Goal: Task Accomplishment & Management: Use online tool/utility

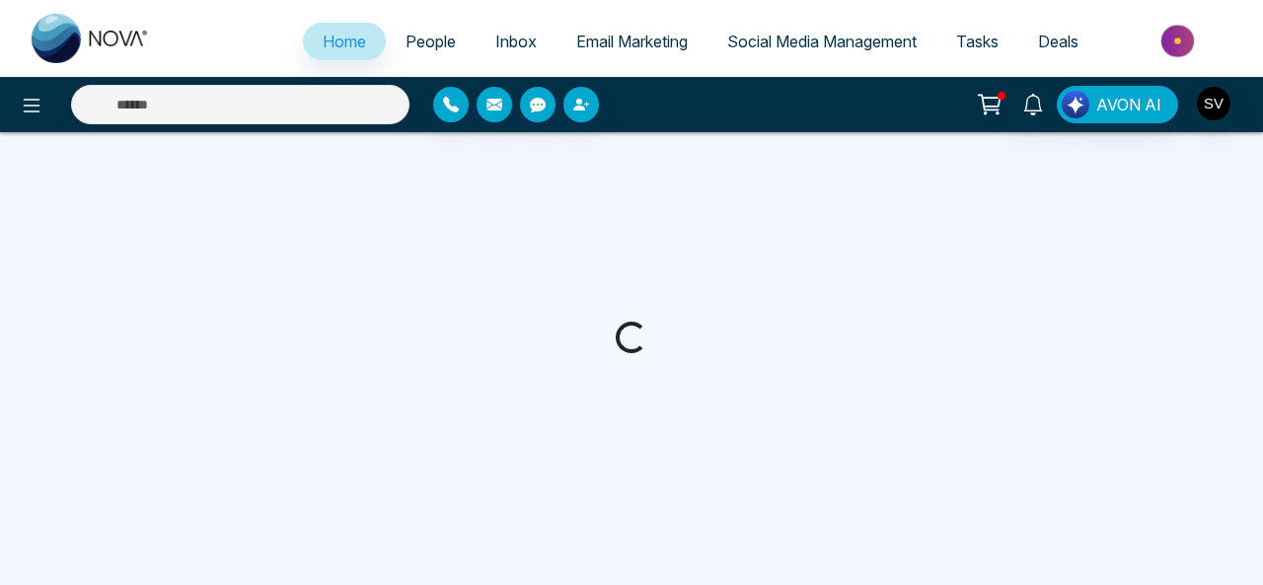
select select "*"
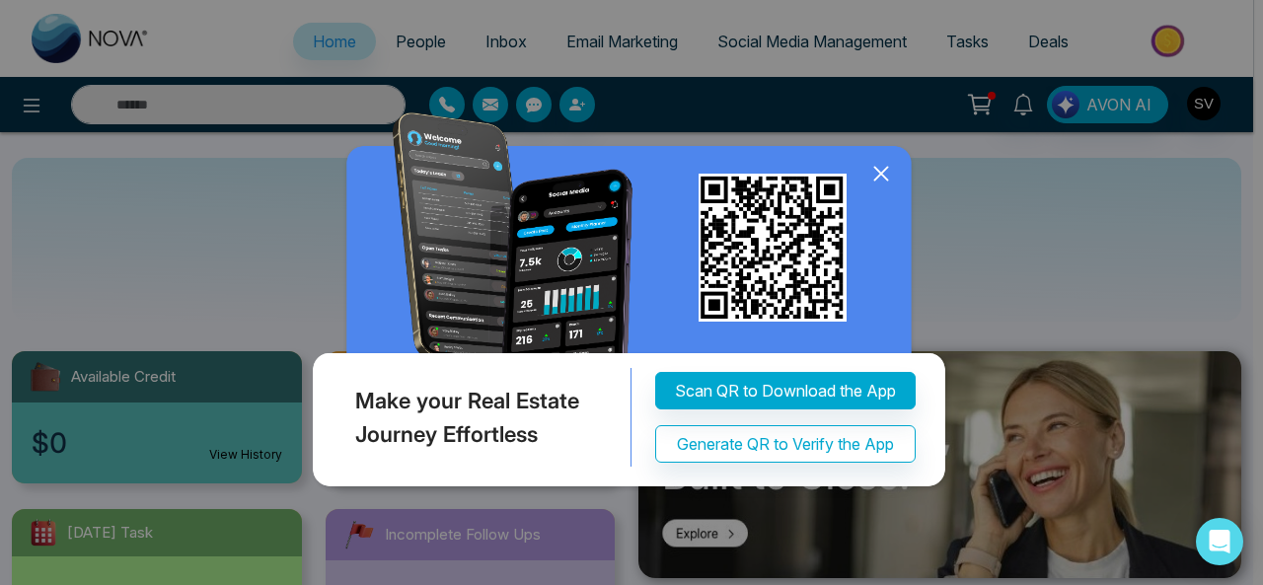
click at [890, 176] on icon at bounding box center [881, 174] width 30 height 30
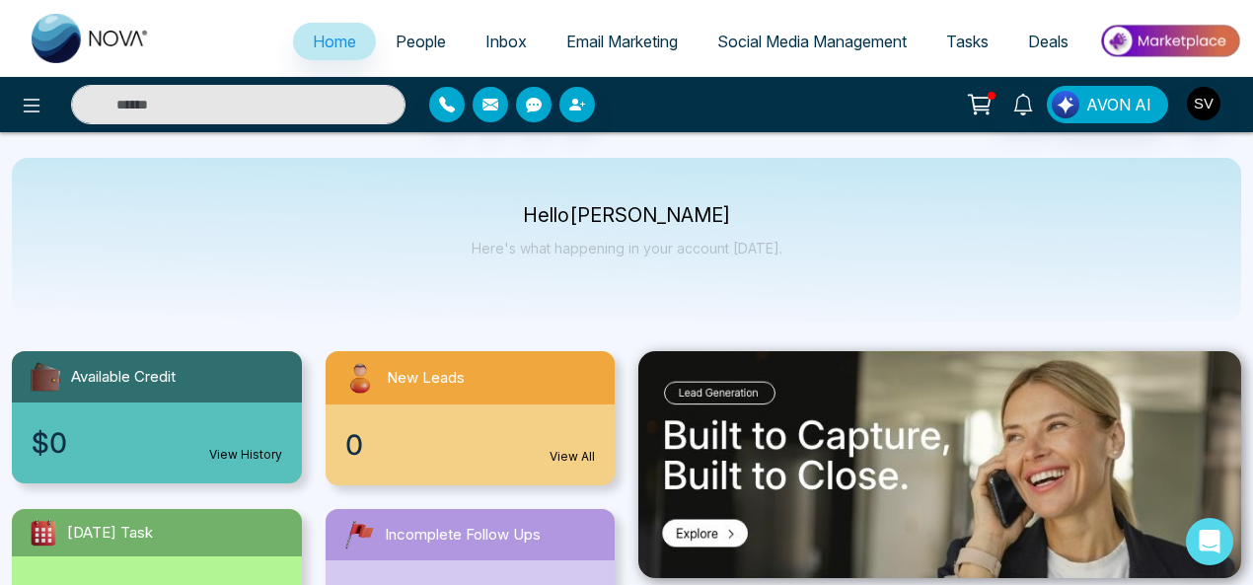
click at [396, 34] on span "People" at bounding box center [421, 42] width 50 height 20
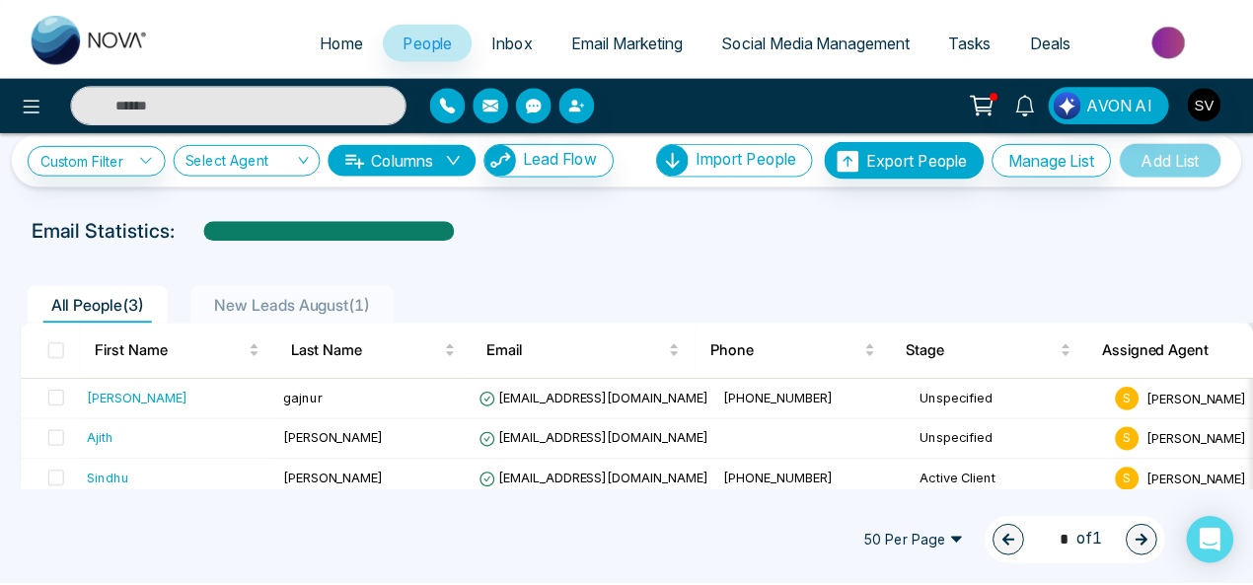
scroll to position [37, 0]
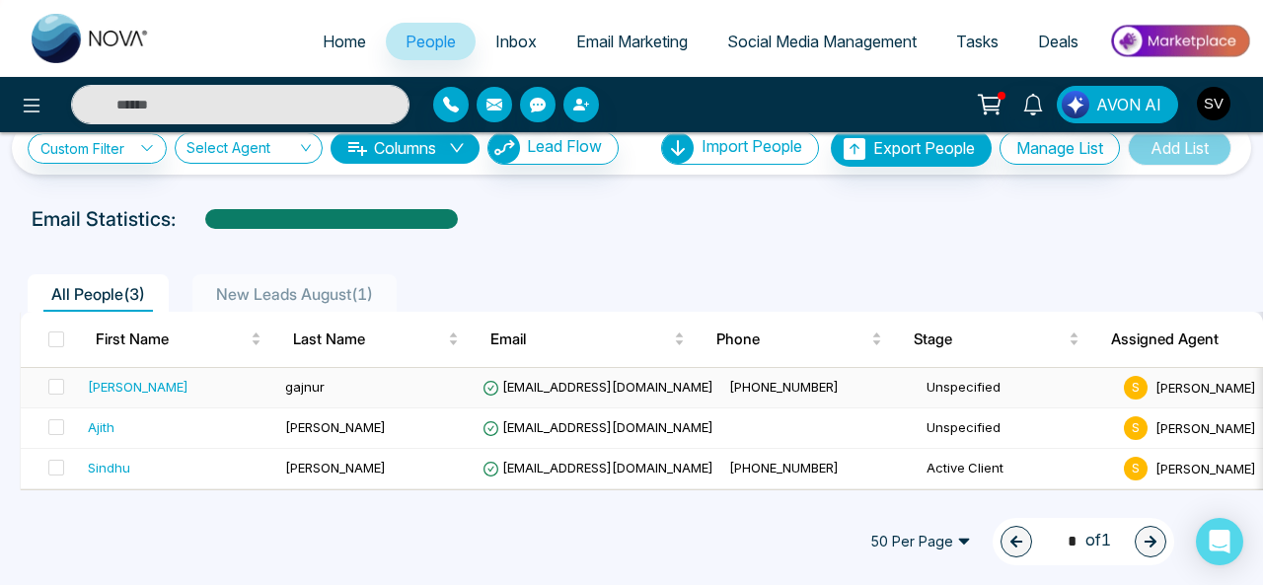
click at [680, 380] on span "[EMAIL_ADDRESS][DOMAIN_NAME]" at bounding box center [597, 387] width 231 height 16
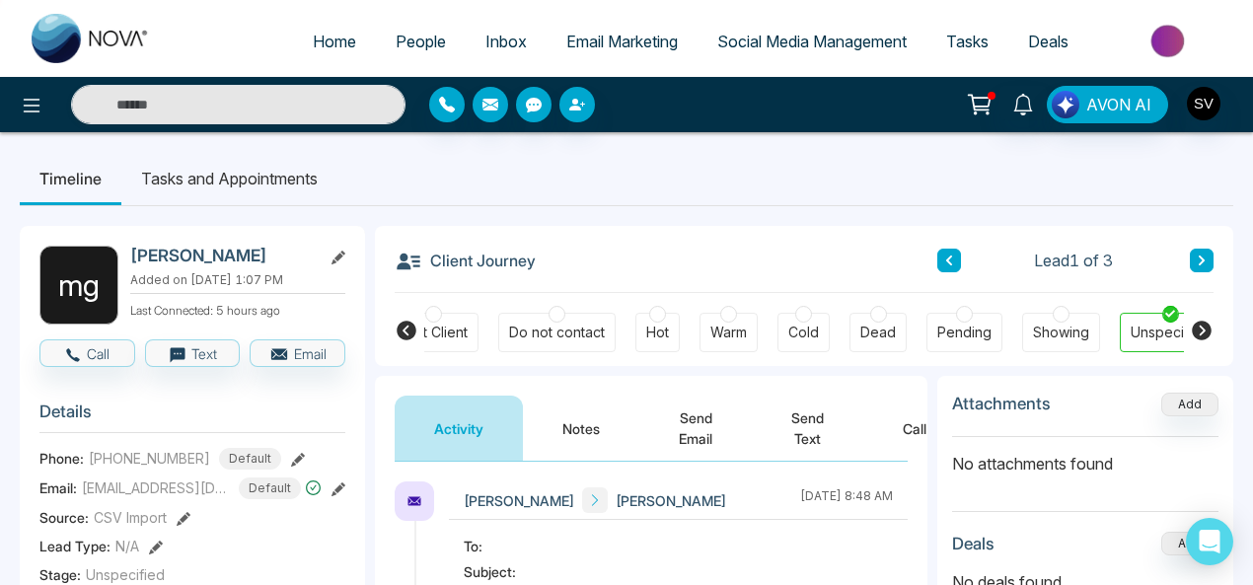
scroll to position [0, 688]
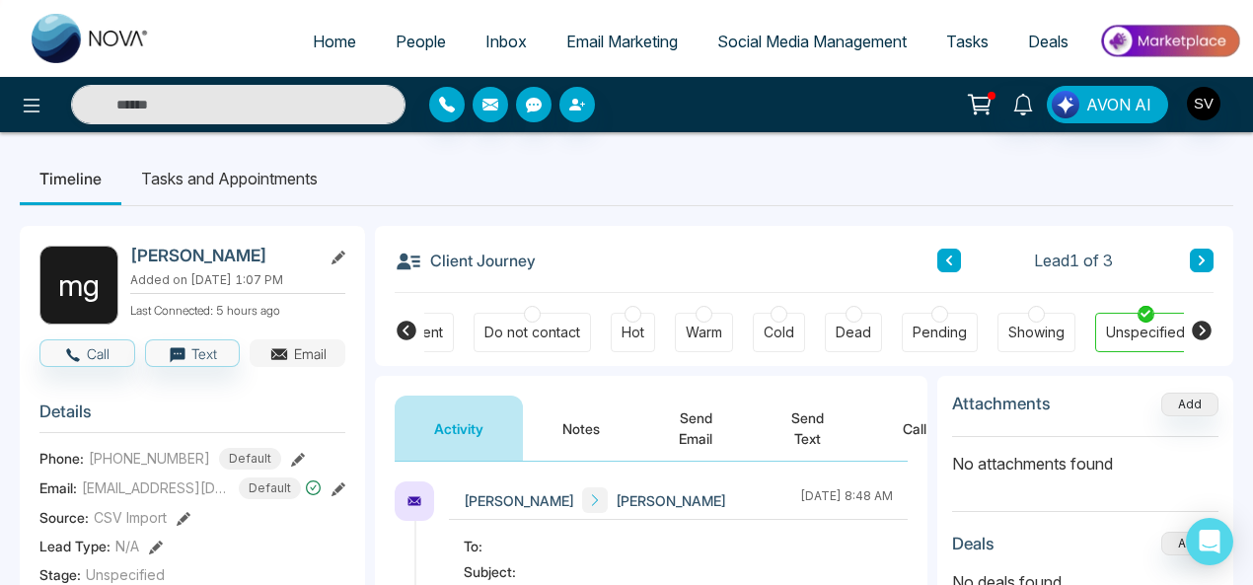
click at [281, 353] on icon "button" at bounding box center [279, 354] width 20 height 20
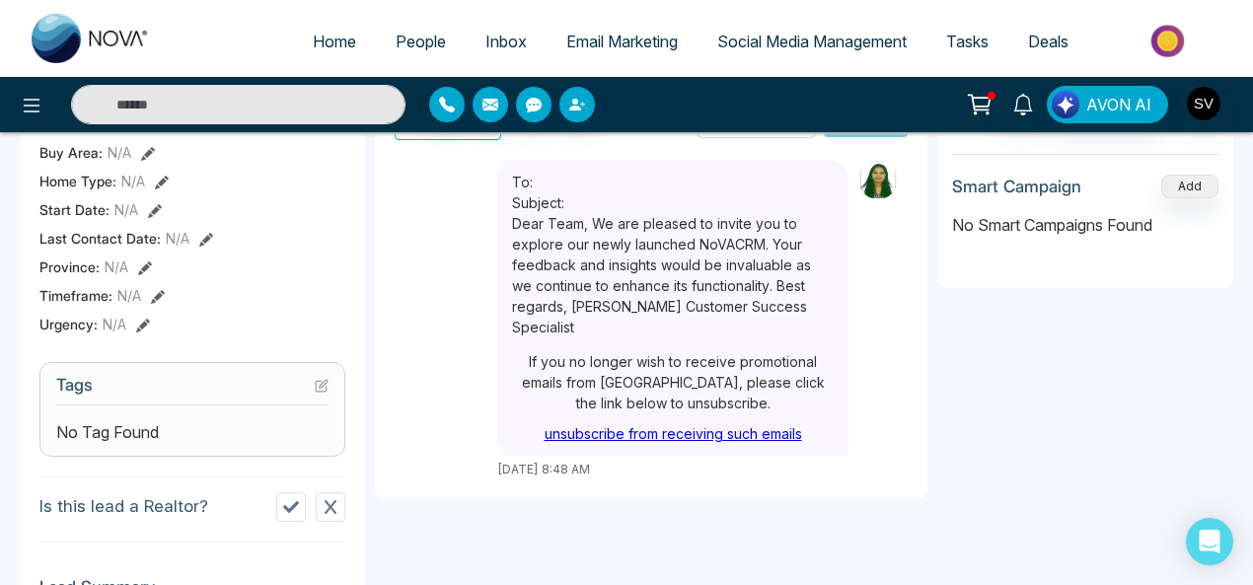
scroll to position [490, 0]
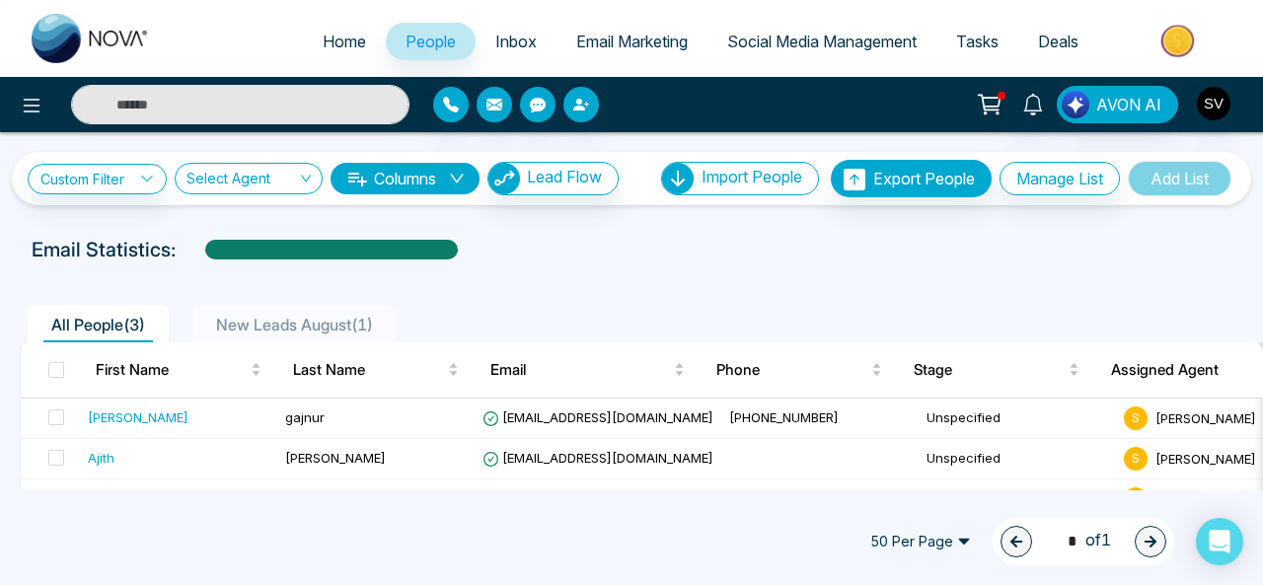
scroll to position [37, 0]
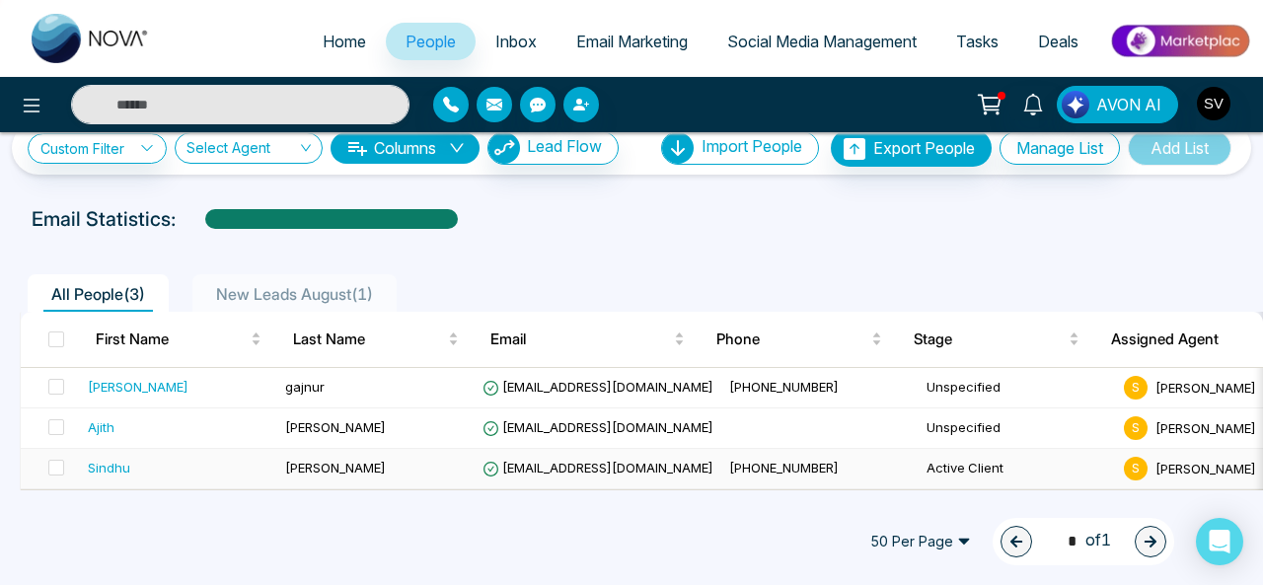
click at [545, 462] on span "[EMAIL_ADDRESS][DOMAIN_NAME]" at bounding box center [597, 468] width 231 height 16
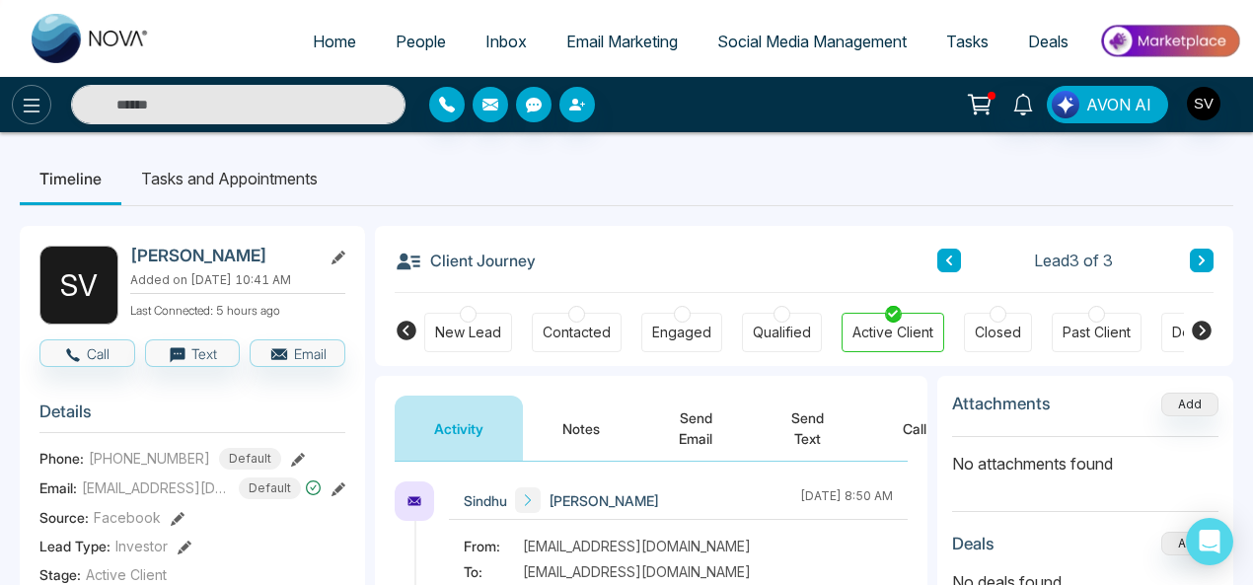
click at [32, 108] on icon at bounding box center [32, 106] width 24 height 24
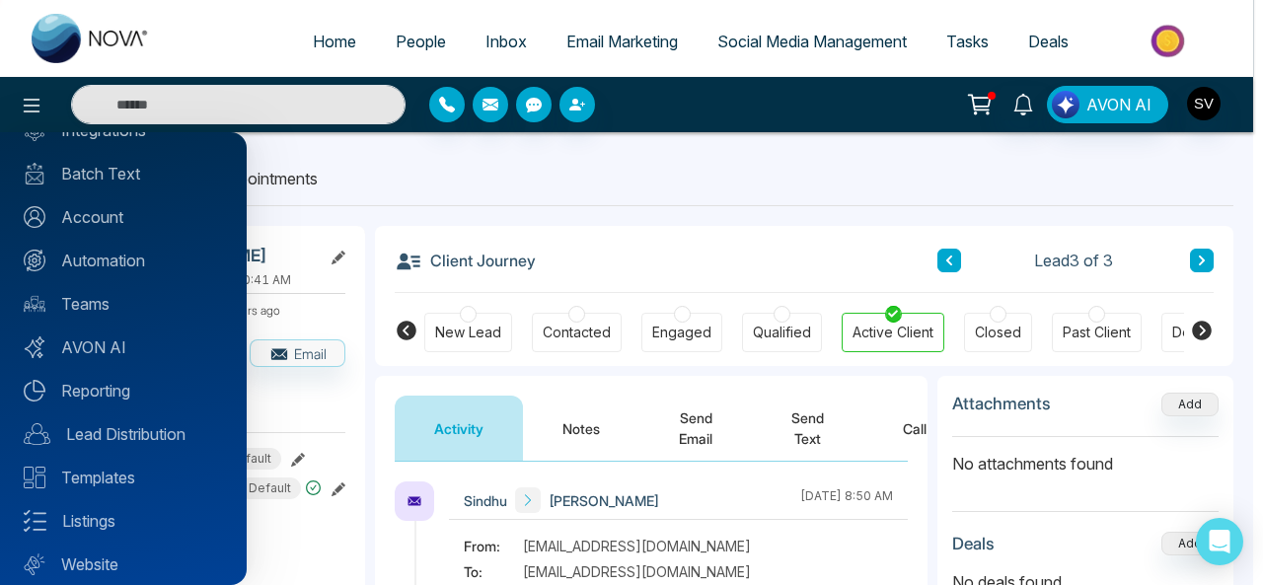
scroll to position [213, 0]
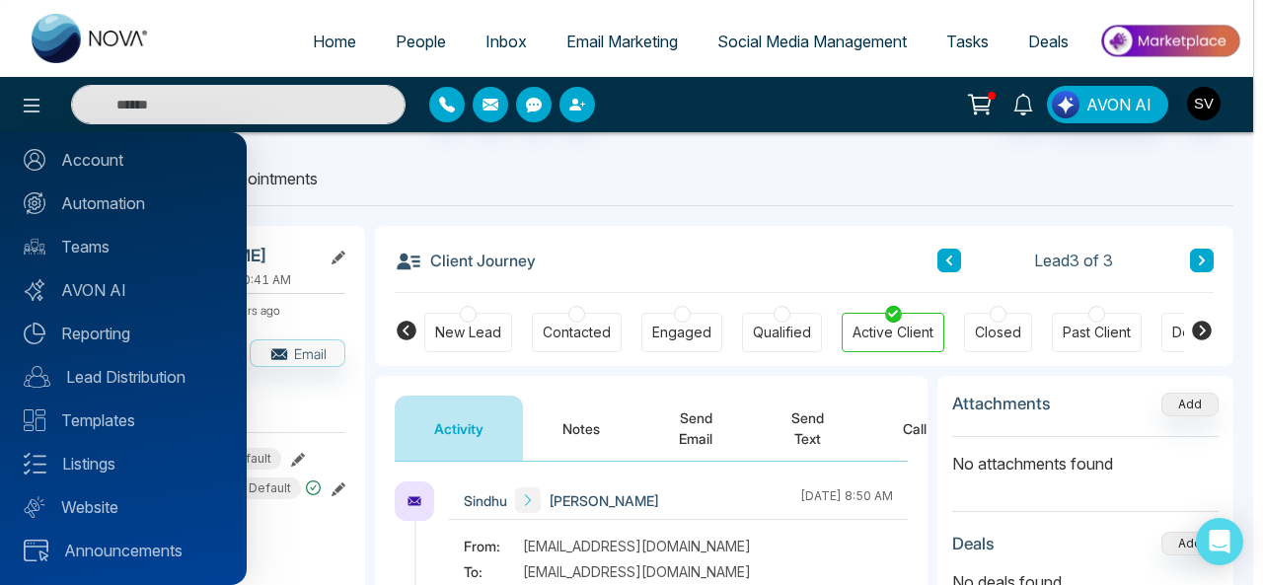
click at [569, 174] on div at bounding box center [631, 292] width 1263 height 585
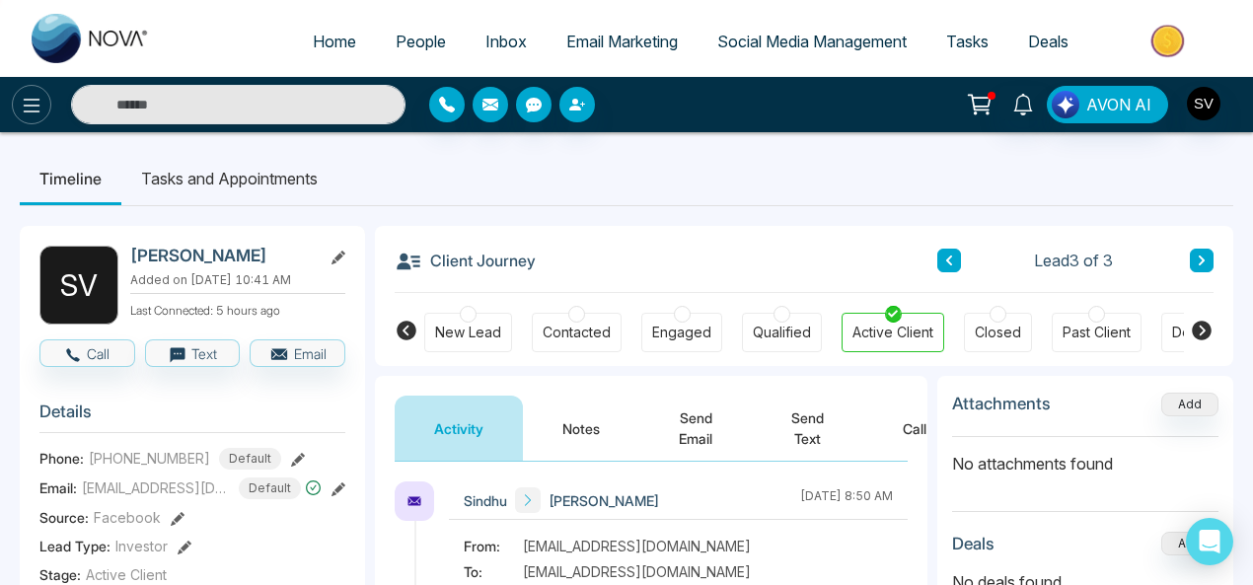
click at [33, 112] on icon at bounding box center [32, 106] width 24 height 24
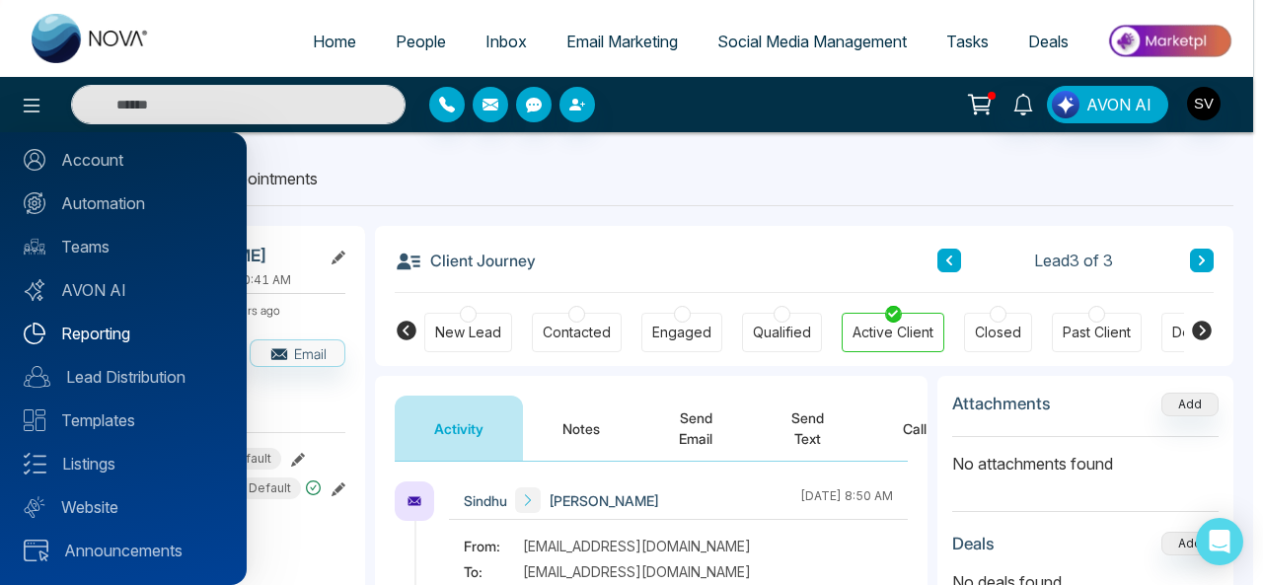
click at [130, 328] on link "Reporting" at bounding box center [123, 334] width 199 height 24
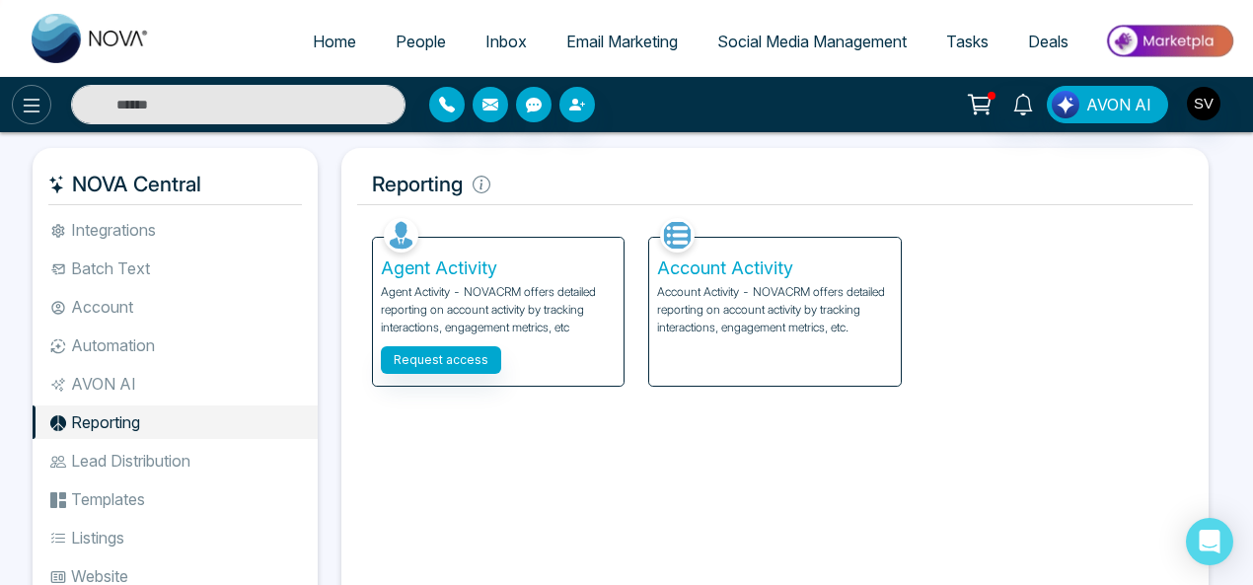
click at [25, 103] on icon at bounding box center [32, 106] width 24 height 24
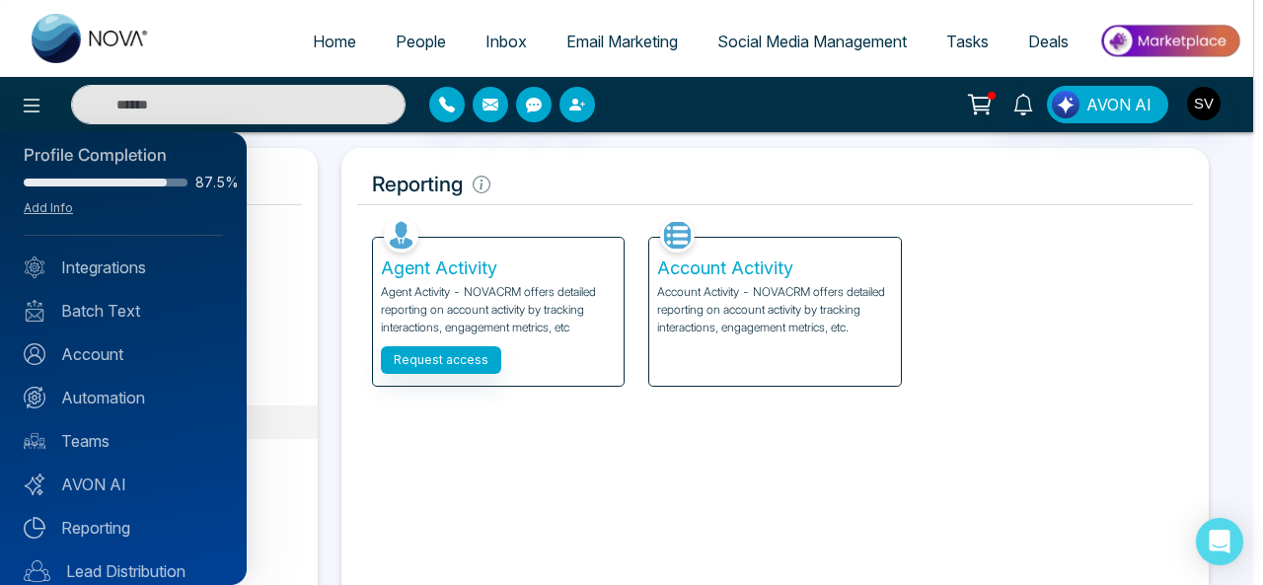
scroll to position [16, 0]
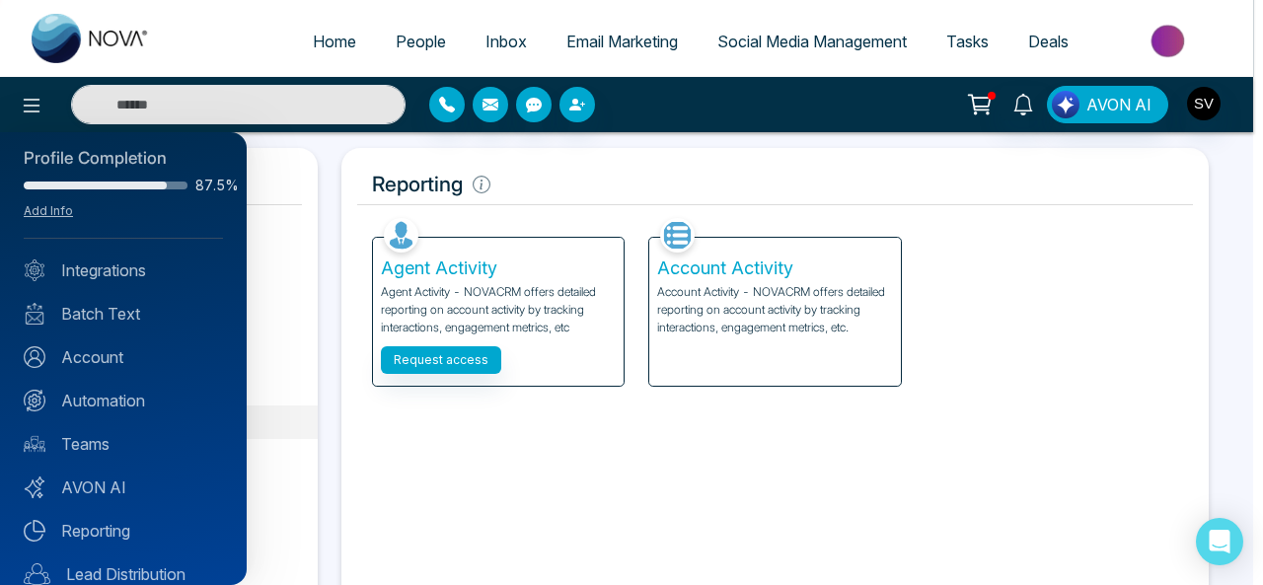
click at [453, 107] on div at bounding box center [631, 292] width 1263 height 585
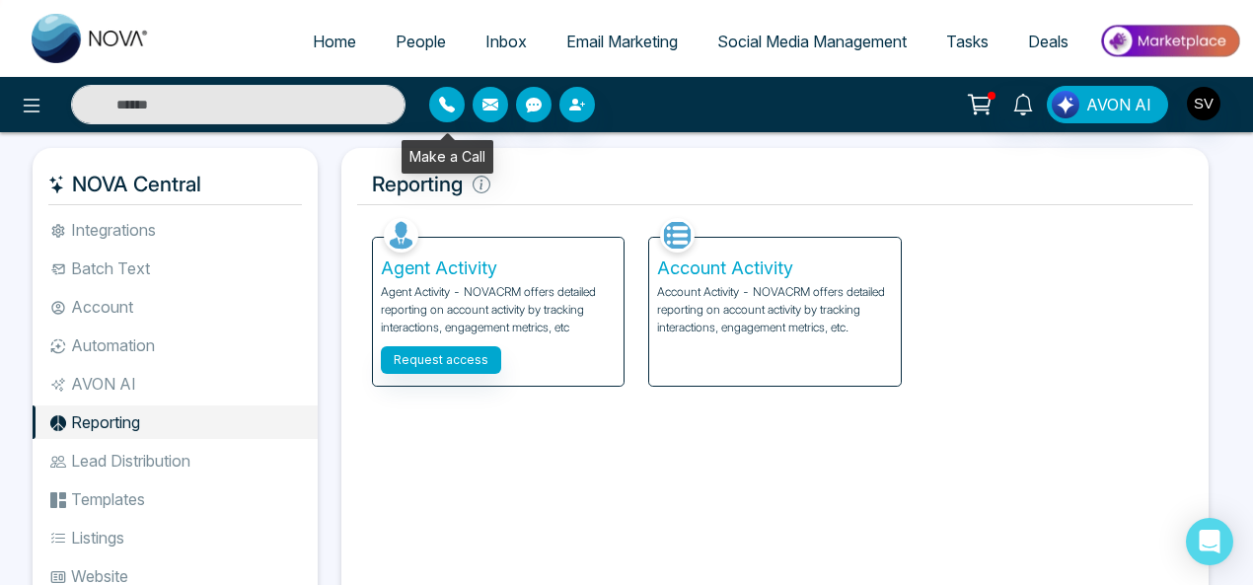
click at [448, 108] on icon "button" at bounding box center [447, 105] width 16 height 16
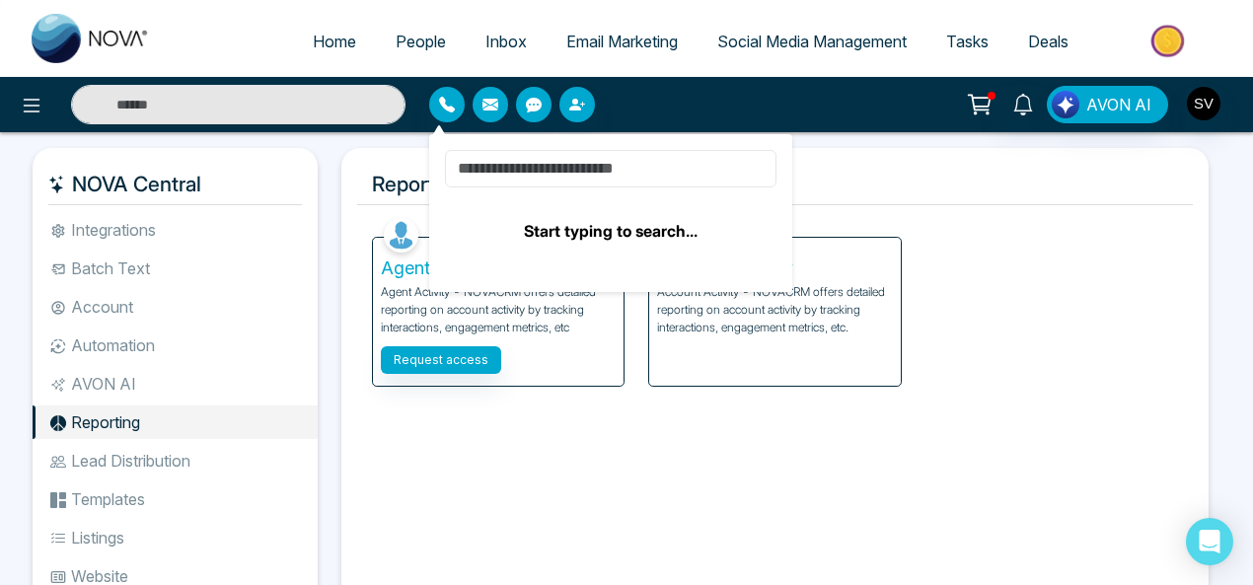
click at [490, 170] on input at bounding box center [610, 168] width 331 height 37
click at [440, 421] on div "Facebook NOVACRM enables users to connect to Facebook to schedule social media …" at bounding box center [775, 426] width 836 height 427
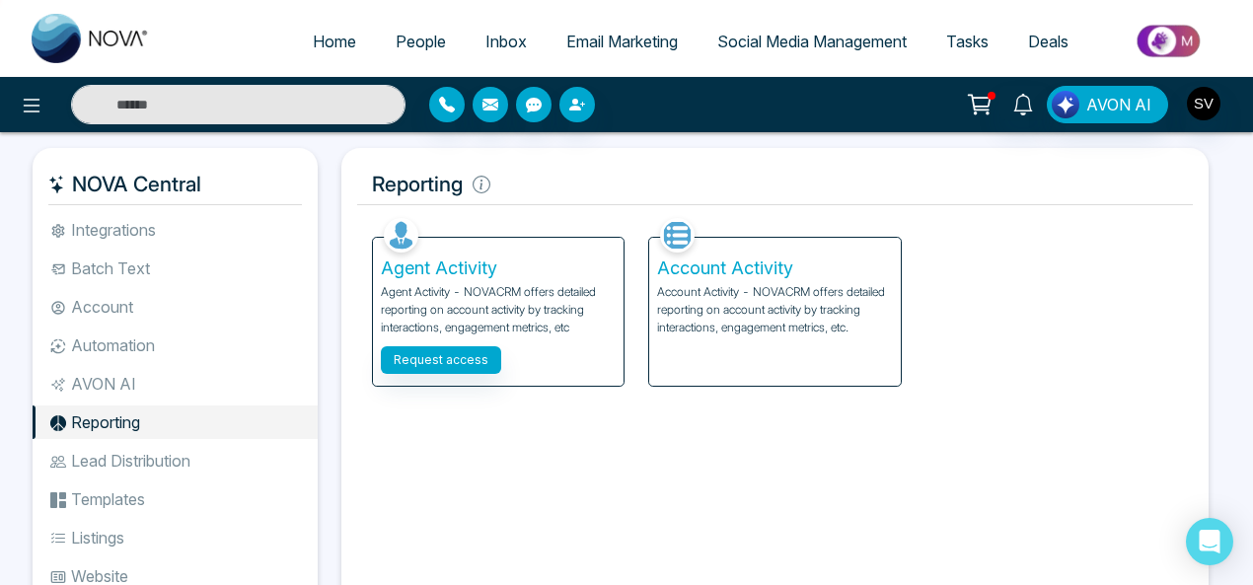
click at [17, 90] on div at bounding box center [208, 104] width 417 height 39
click at [29, 102] on icon at bounding box center [32, 106] width 24 height 24
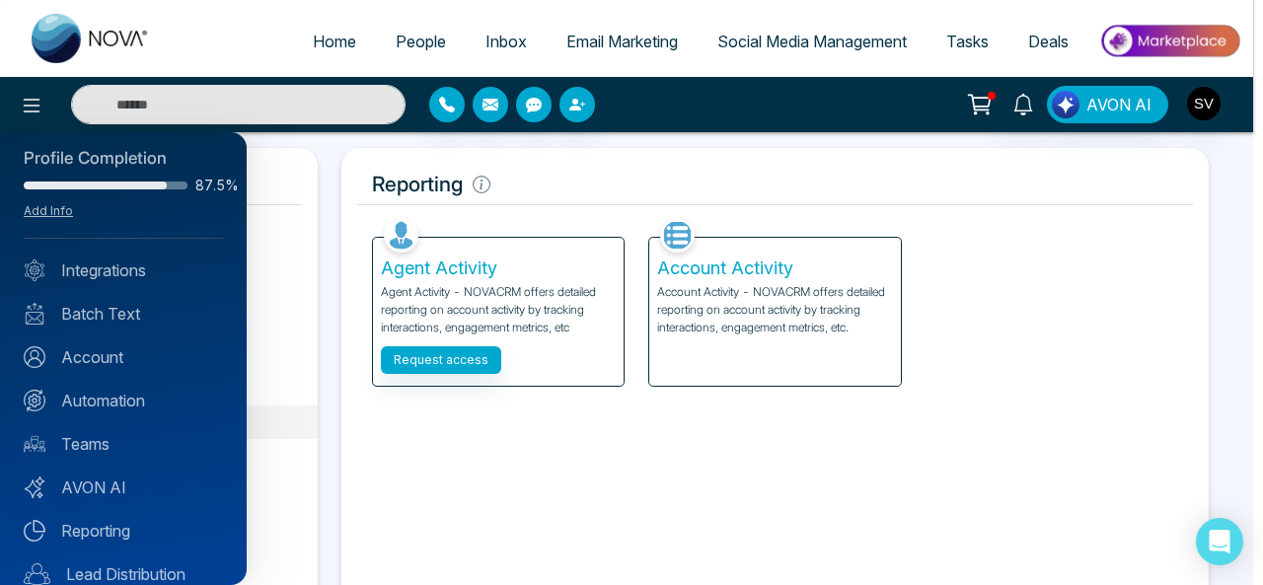
drag, startPoint x: 582, startPoint y: 100, endPoint x: 570, endPoint y: 95, distance: 12.8
click at [581, 100] on div at bounding box center [631, 292] width 1263 height 585
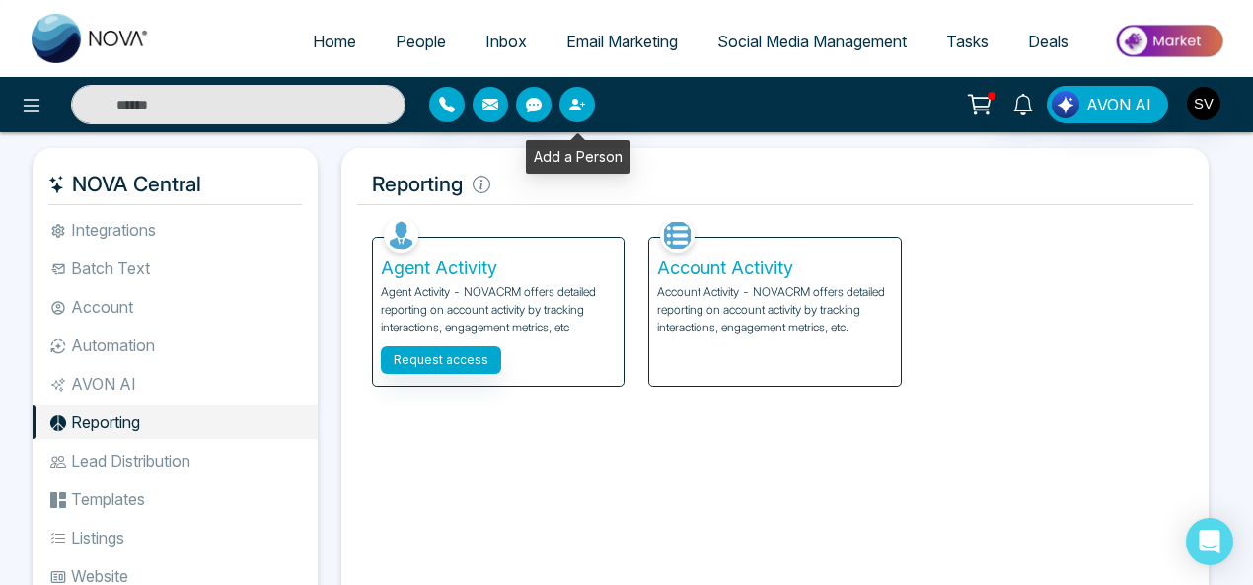
click at [574, 111] on icon "button" at bounding box center [577, 105] width 16 height 16
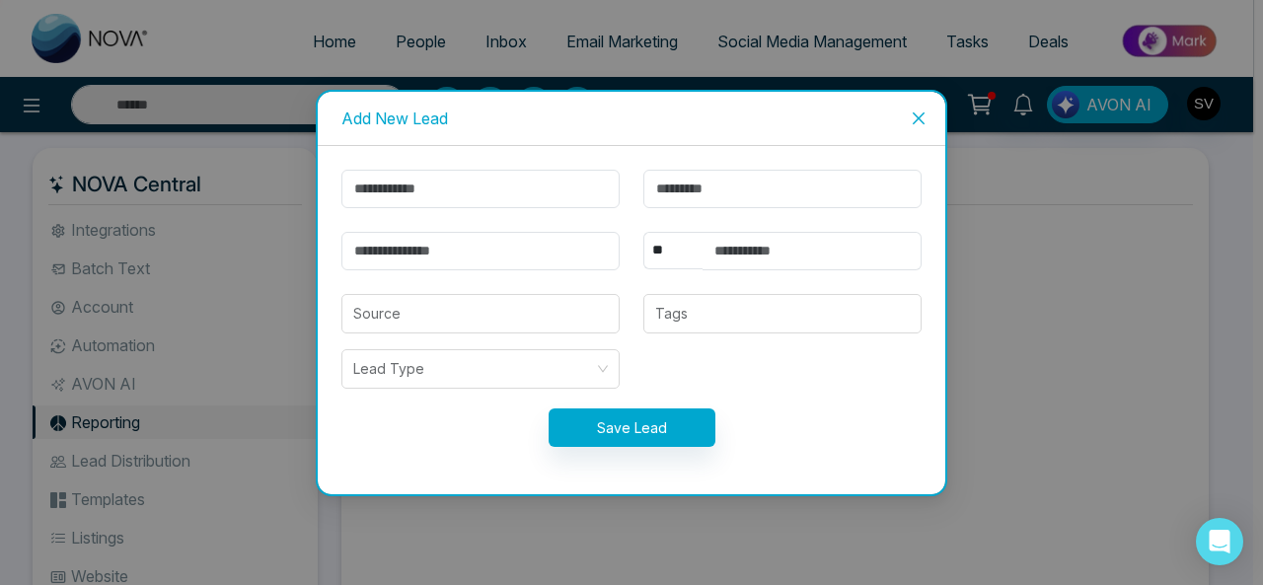
drag, startPoint x: 922, startPoint y: 109, endPoint x: 218, endPoint y: 78, distance: 705.0
click at [920, 109] on span "Close" at bounding box center [918, 118] width 53 height 53
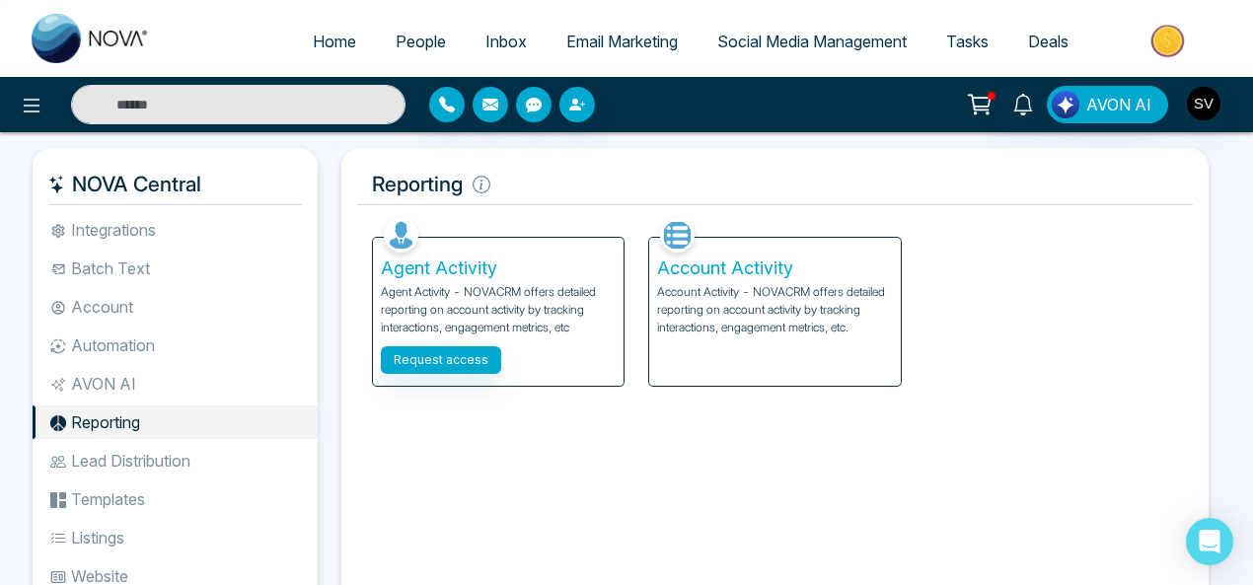
click at [396, 46] on span "People" at bounding box center [421, 42] width 50 height 20
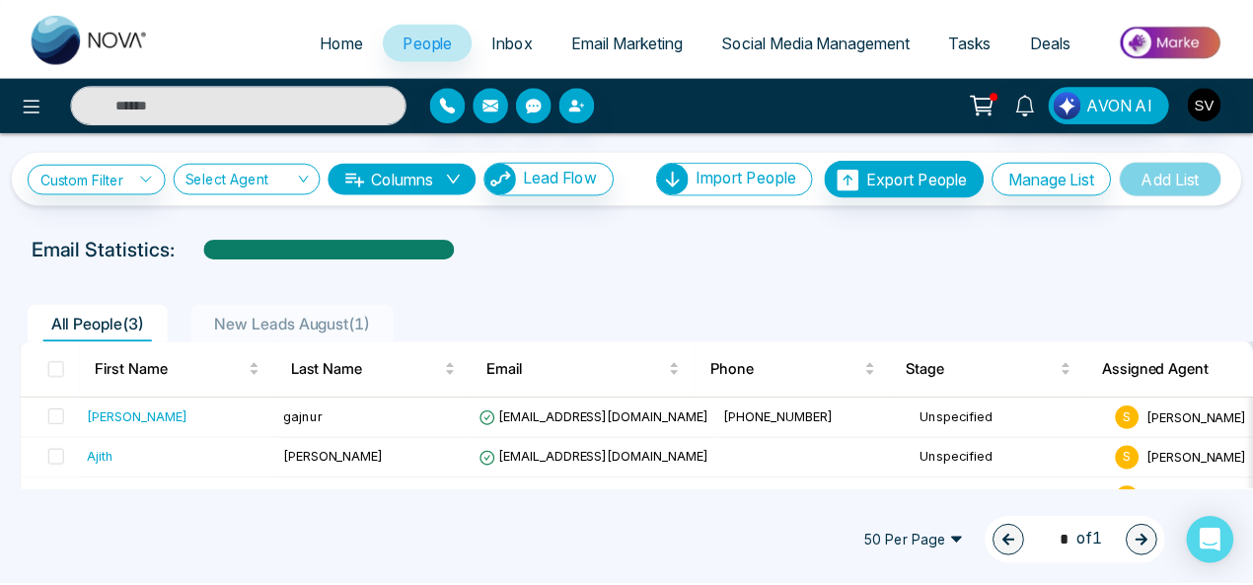
scroll to position [37, 0]
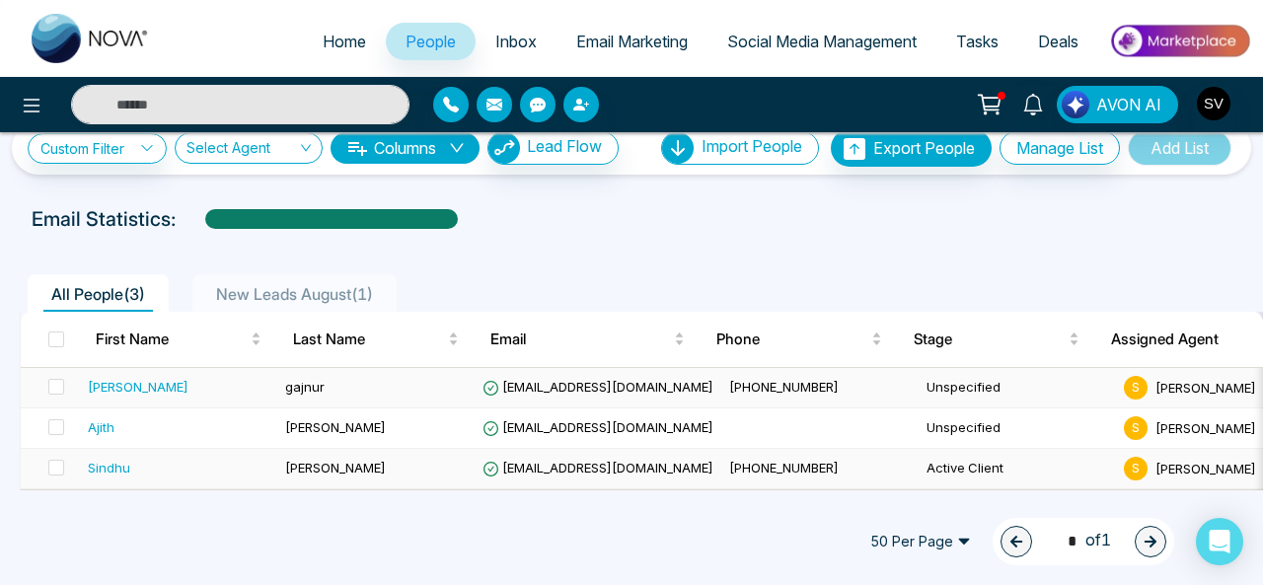
drag, startPoint x: 313, startPoint y: 463, endPoint x: 475, endPoint y: 388, distance: 179.2
click at [312, 462] on span "[PERSON_NAME]" at bounding box center [335, 468] width 101 height 16
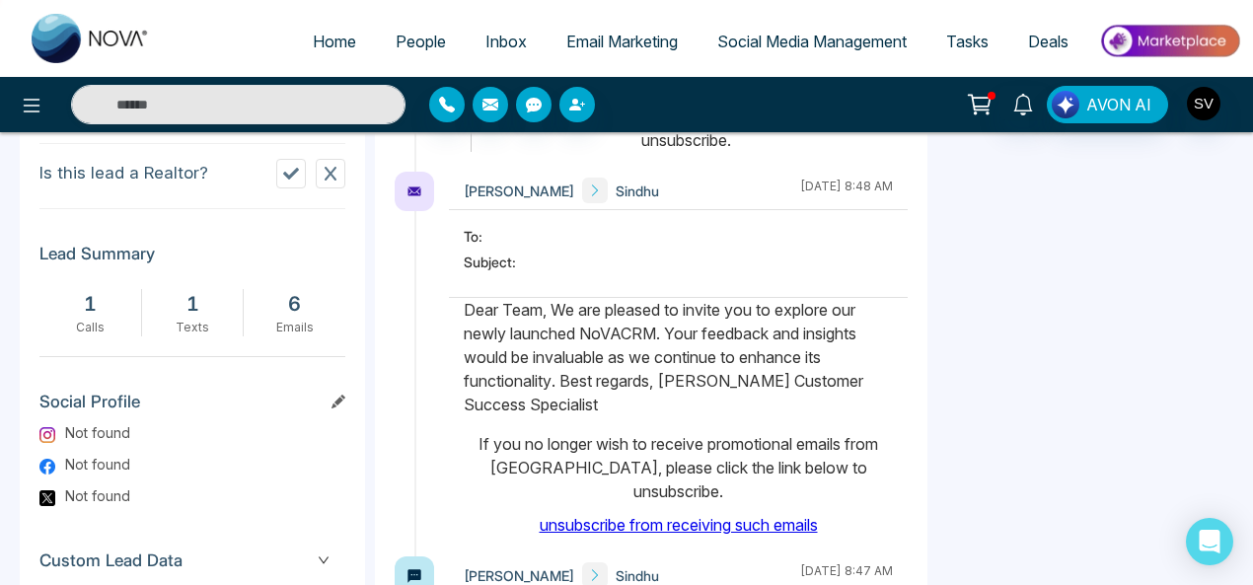
scroll to position [916, 0]
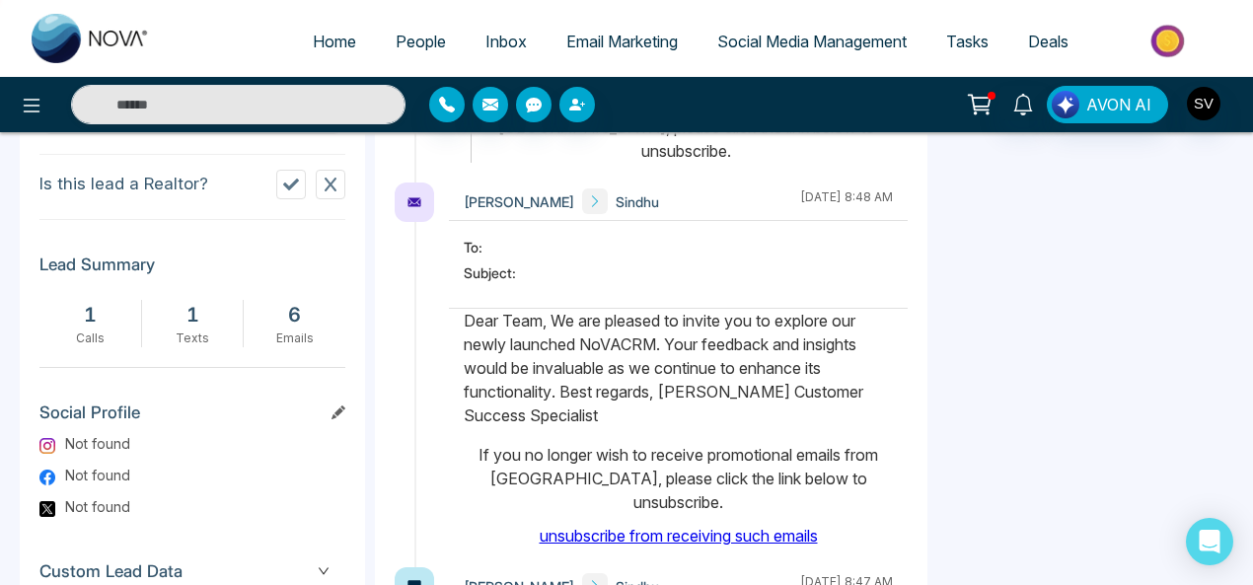
click at [87, 320] on div "1" at bounding box center [90, 315] width 82 height 30
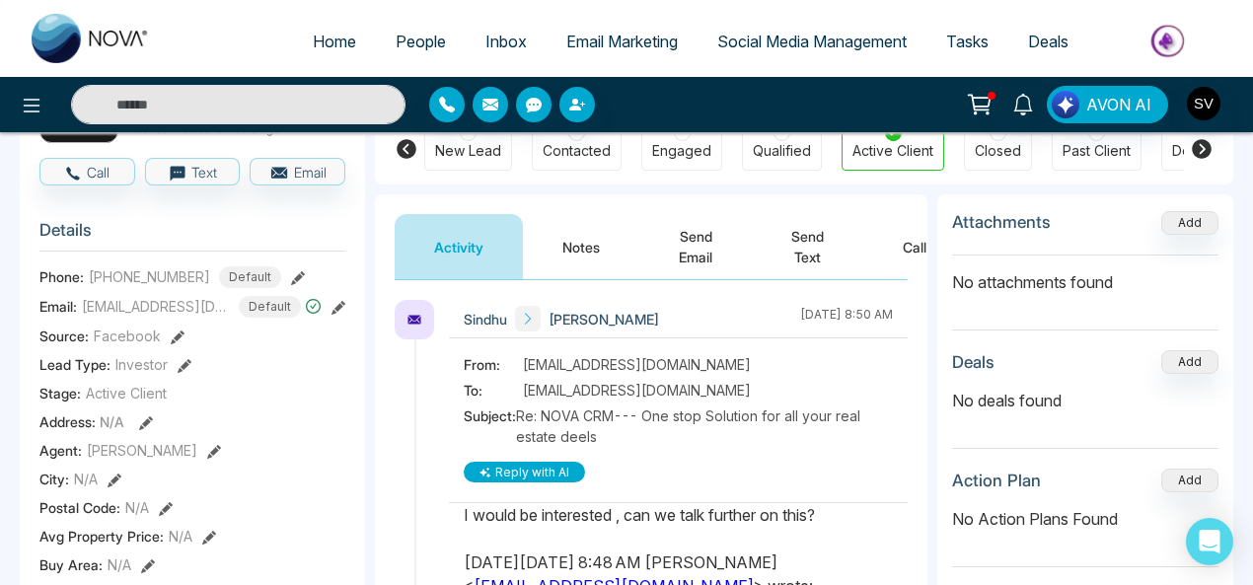
scroll to position [180, 0]
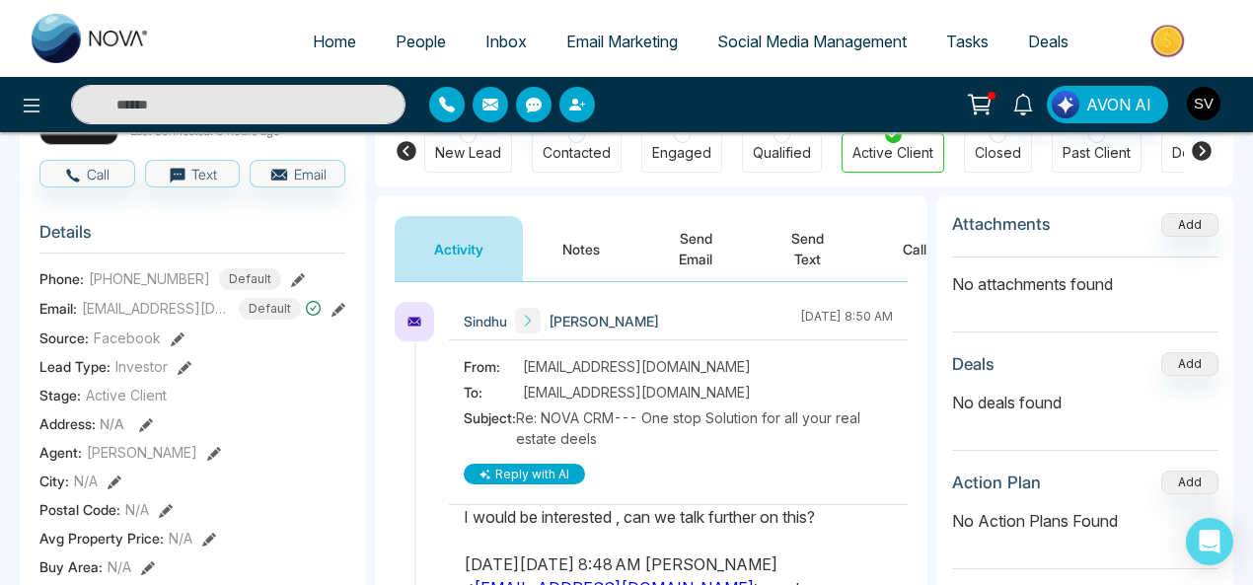
click at [910, 247] on button "Call" at bounding box center [914, 248] width 103 height 65
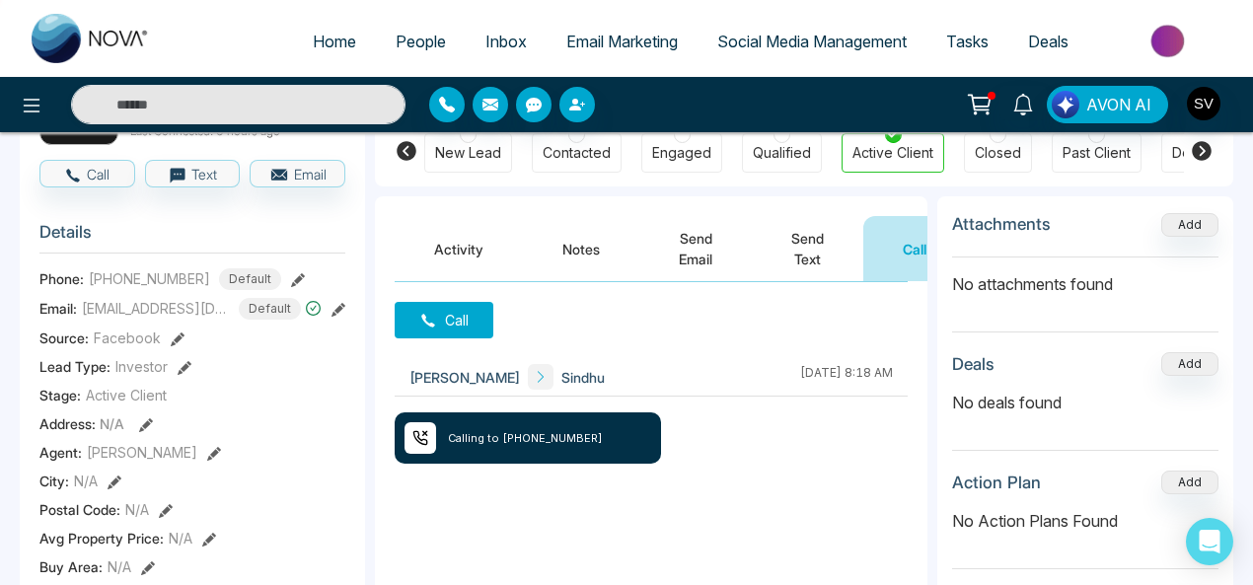
click at [457, 240] on button "Activity" at bounding box center [459, 248] width 128 height 65
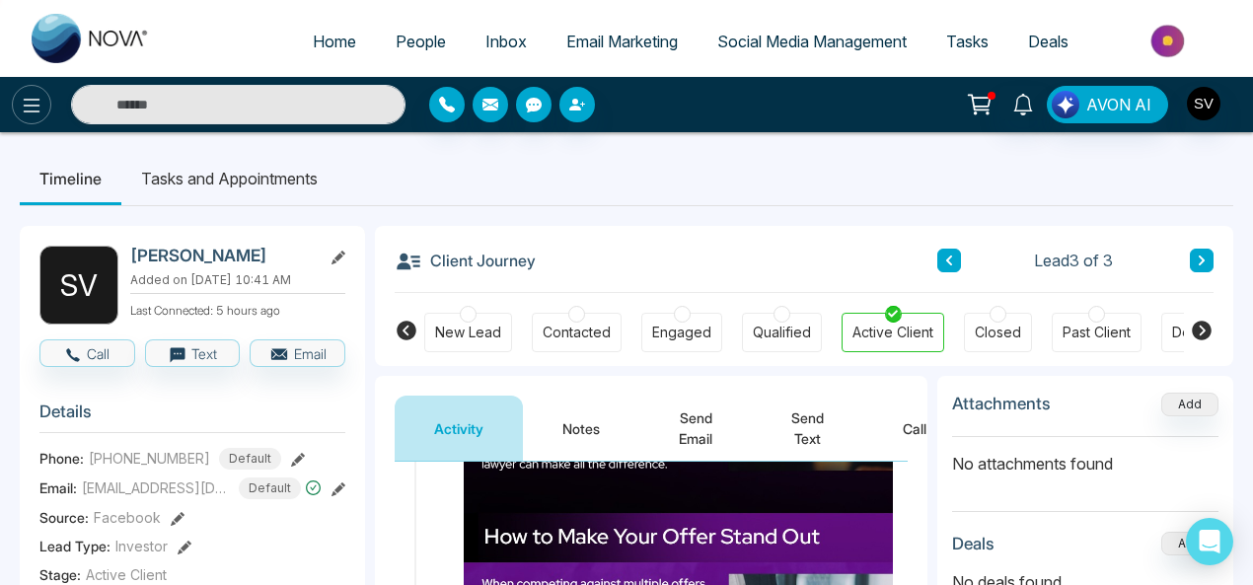
click at [22, 101] on icon at bounding box center [32, 106] width 24 height 24
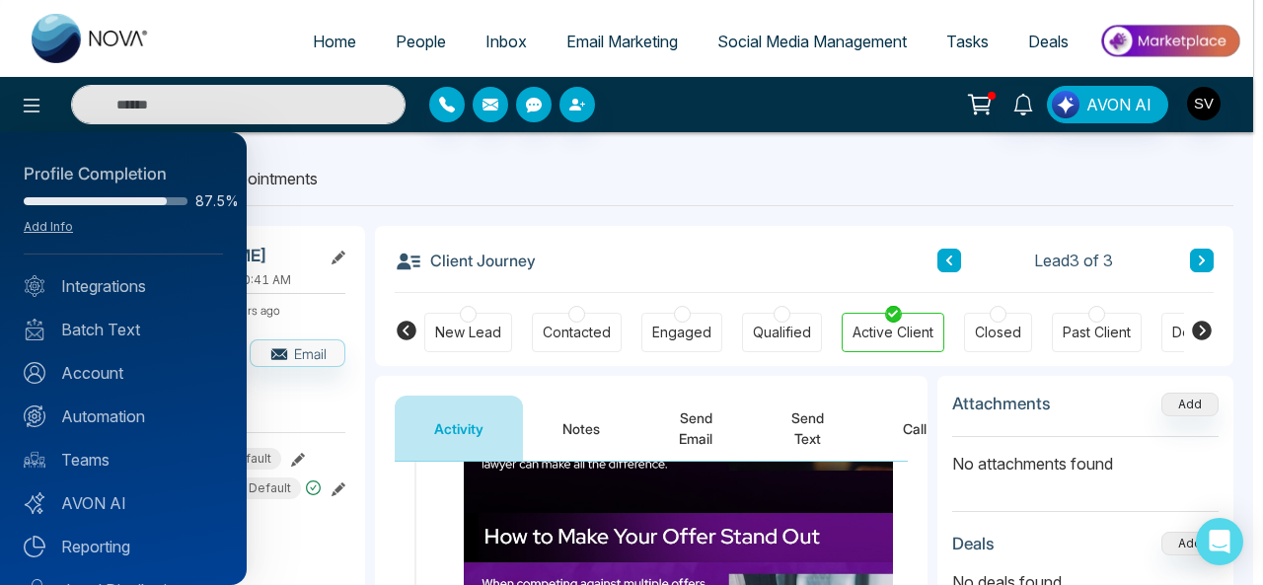
drag, startPoint x: 87, startPoint y: 330, endPoint x: 691, endPoint y: 328, distance: 603.7
click at [87, 332] on link "Batch Text" at bounding box center [123, 330] width 199 height 24
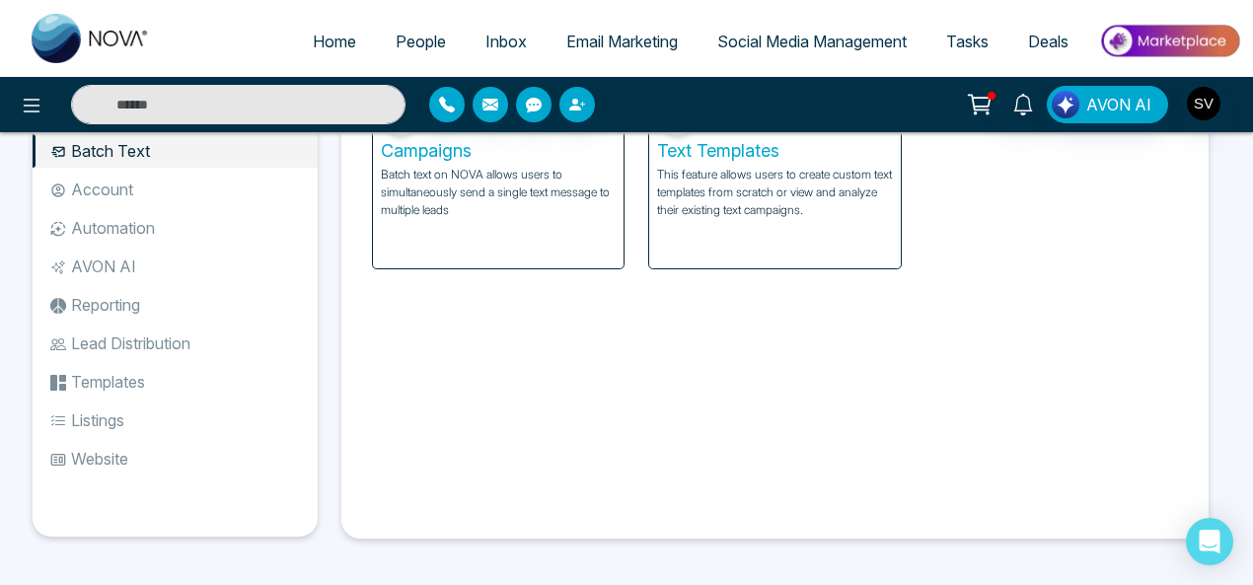
scroll to position [87, 0]
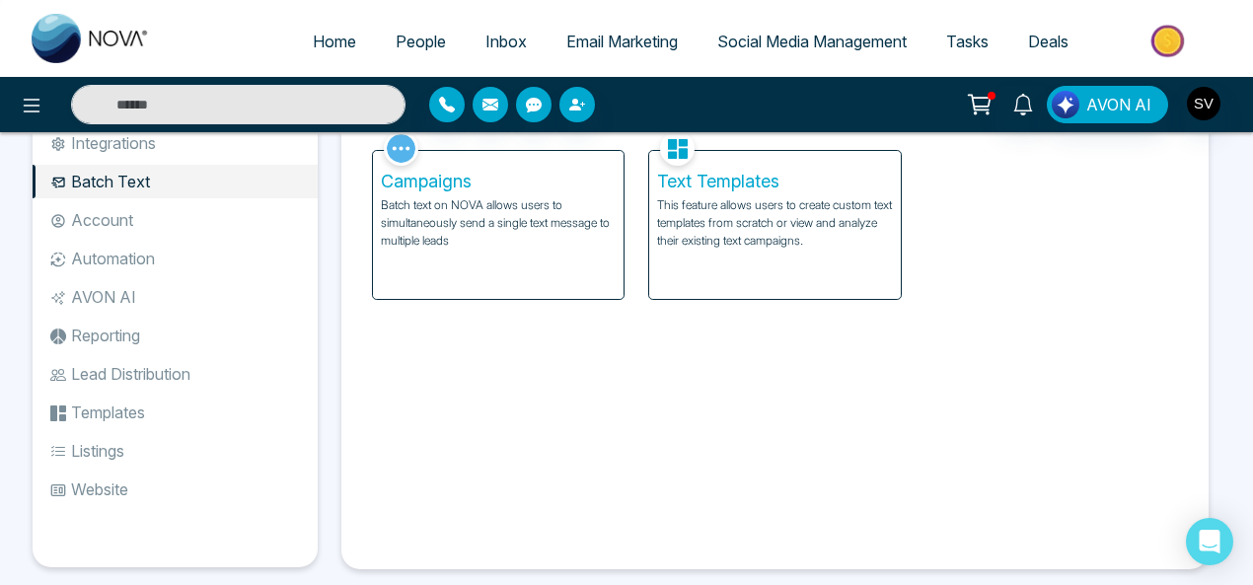
click at [514, 211] on p "Batch text on NOVA allows users to simultaneously send a single text message to…" at bounding box center [498, 222] width 235 height 53
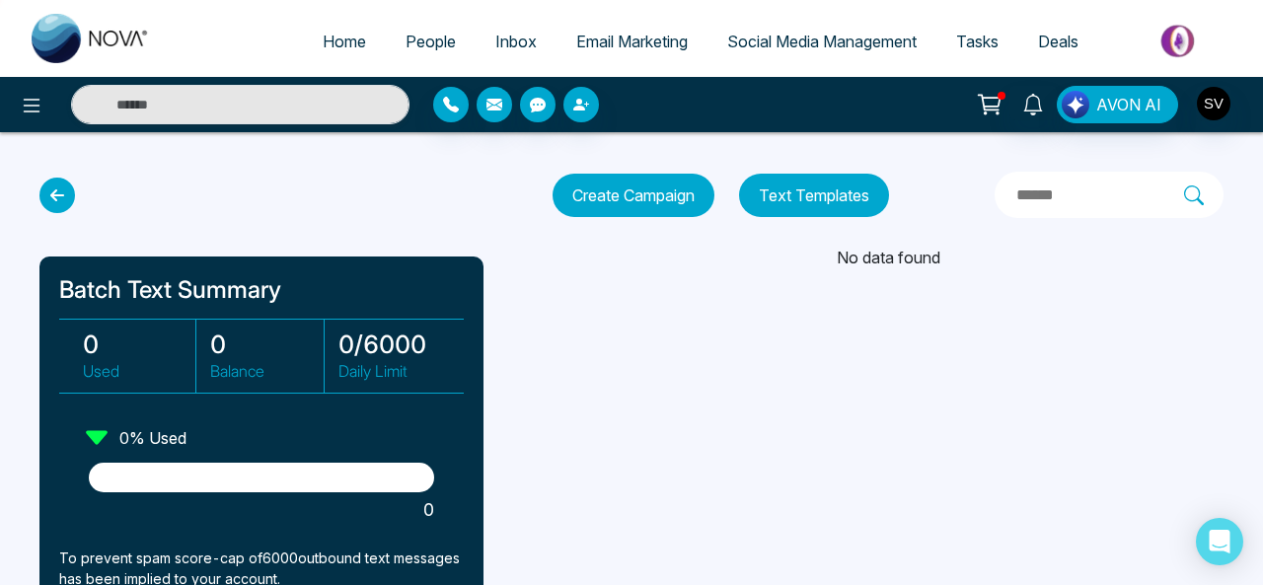
click at [665, 190] on button "Create Campaign" at bounding box center [633, 195] width 162 height 43
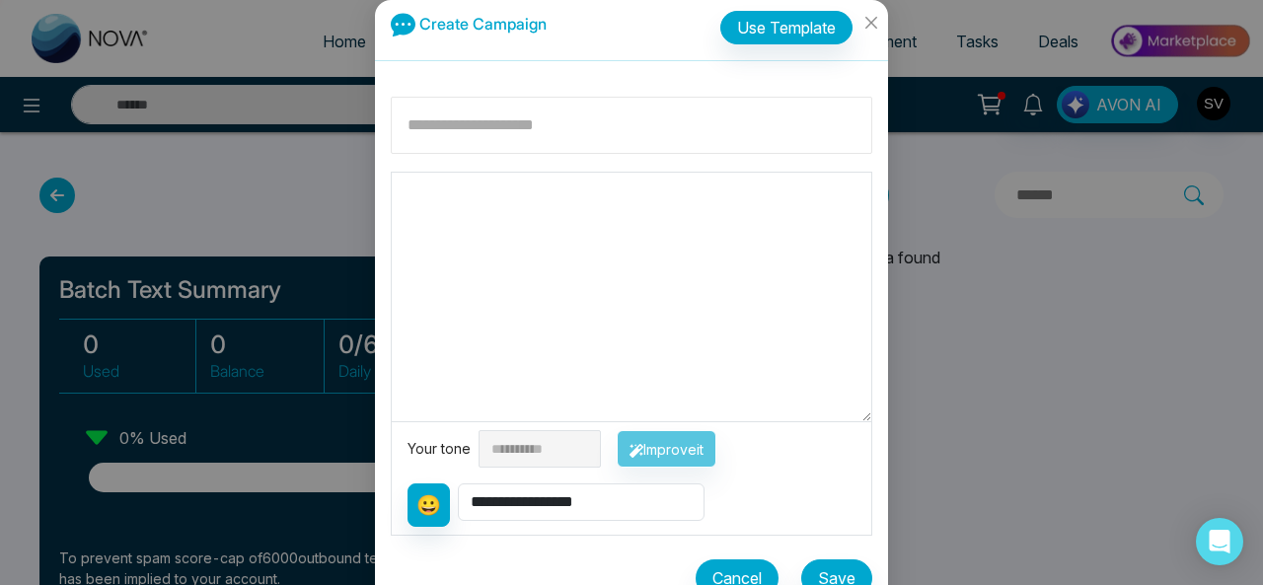
click at [501, 143] on input at bounding box center [631, 125] width 481 height 57
type input "*******"
click at [493, 220] on textarea at bounding box center [631, 297] width 479 height 249
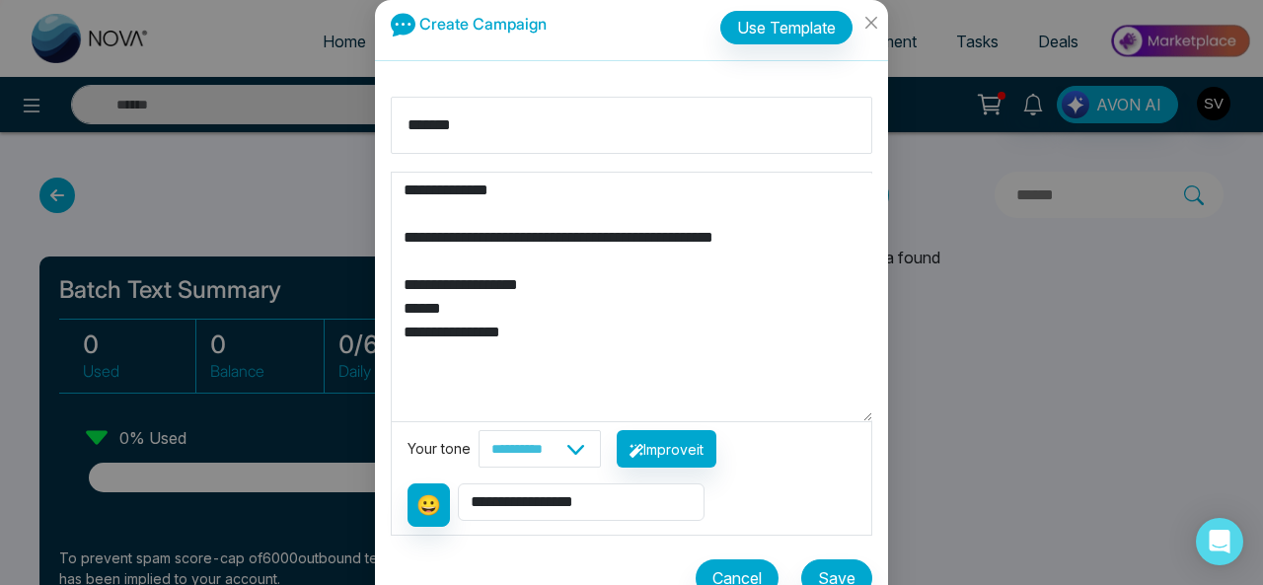
type textarea "**********"
click at [569, 459] on select "**********" at bounding box center [539, 448] width 122 height 37
select select "**********"
click at [478, 430] on select "**********" at bounding box center [539, 448] width 122 height 37
click at [681, 449] on button "Improve it" at bounding box center [667, 448] width 100 height 37
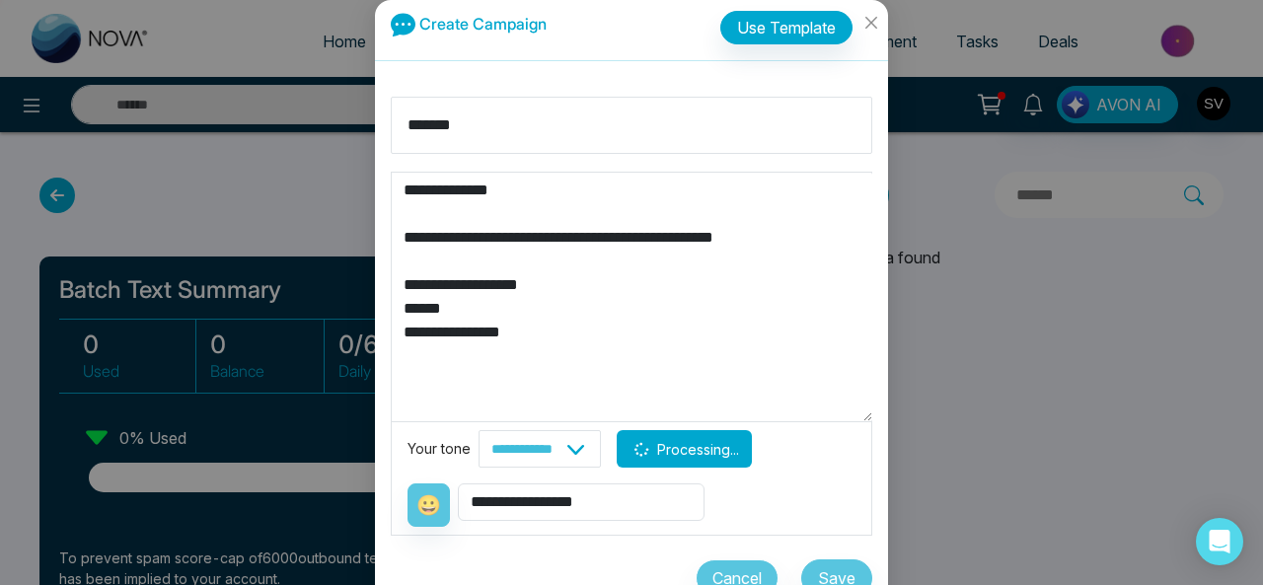
type textarea "**********"
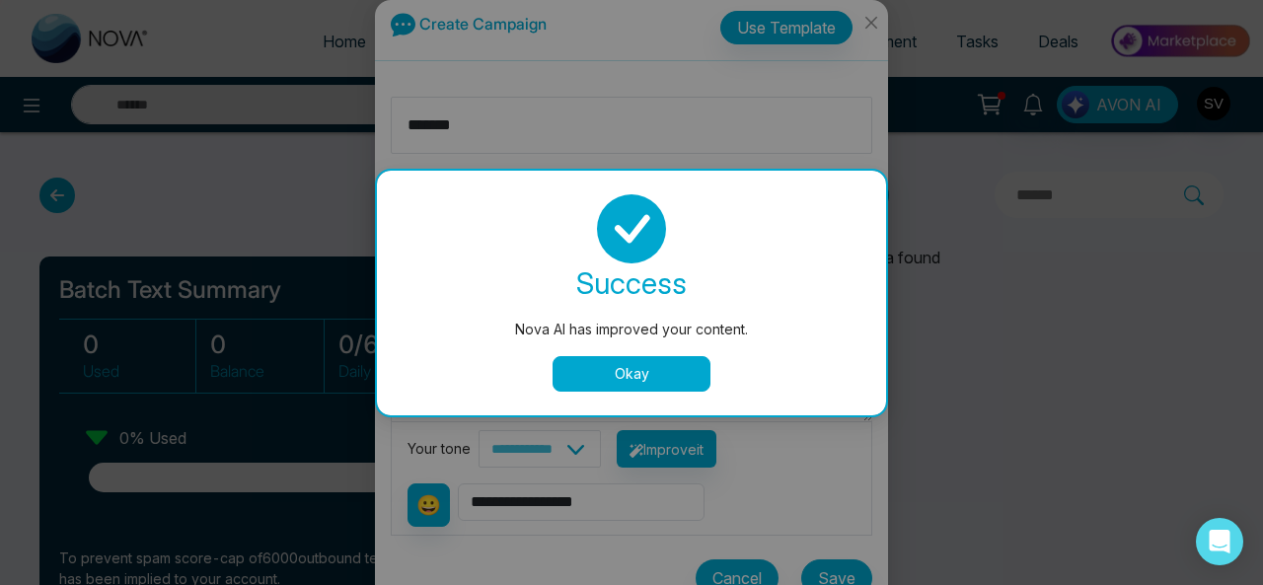
drag, startPoint x: 650, startPoint y: 375, endPoint x: 662, endPoint y: 358, distance: 20.5
click at [649, 376] on button "Okay" at bounding box center [631, 374] width 158 height 36
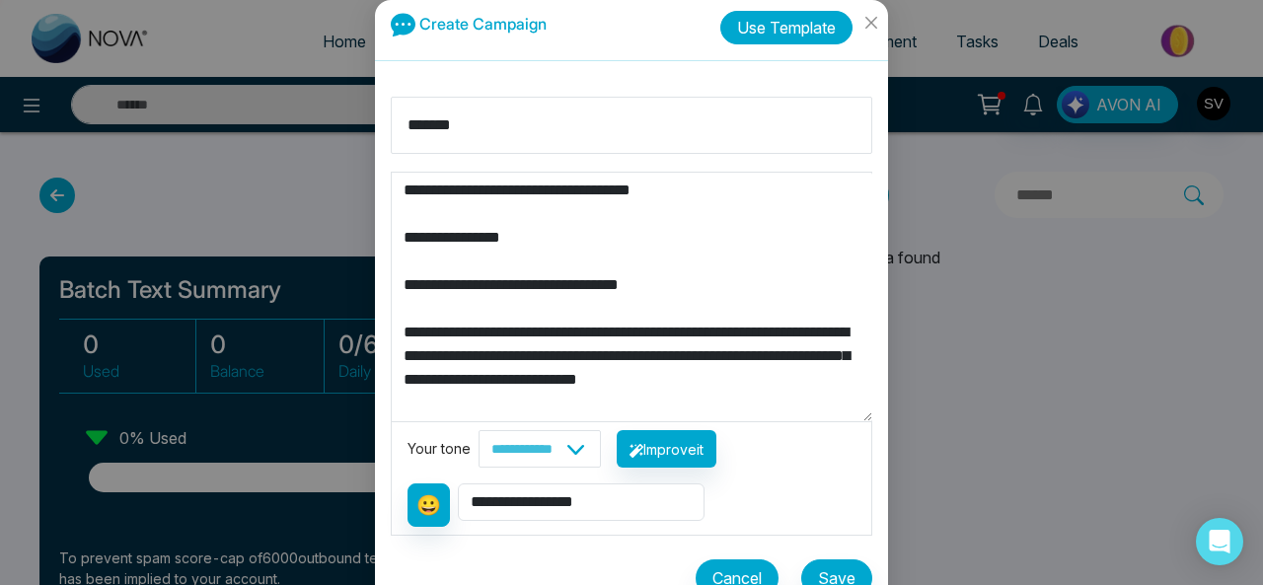
click at [813, 28] on button "Use Template" at bounding box center [786, 28] width 132 height 34
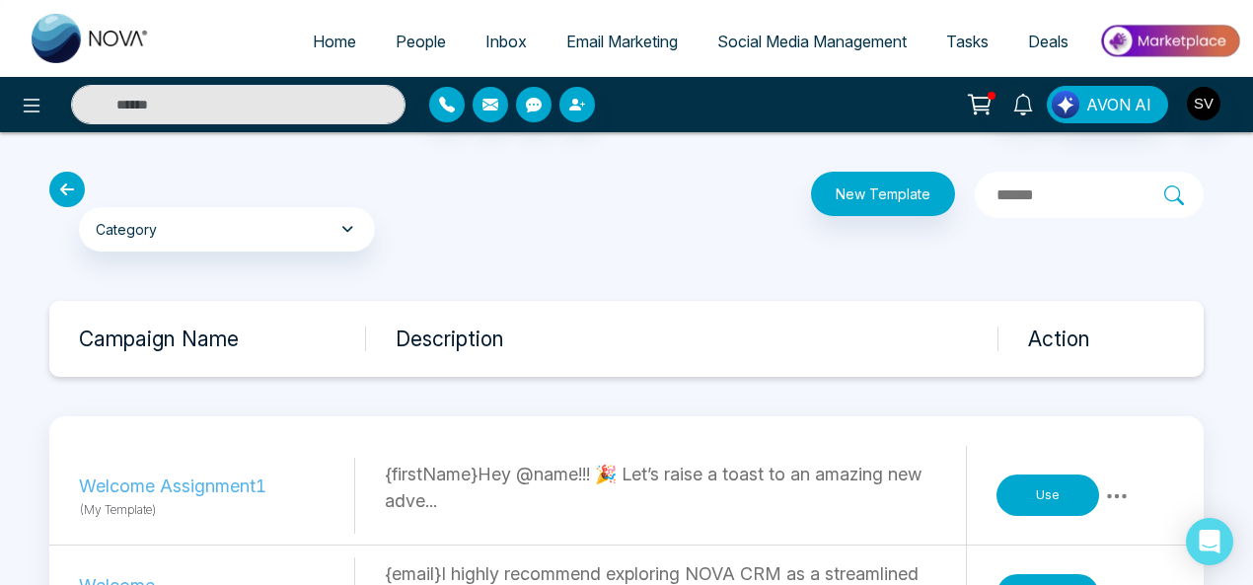
scroll to position [233, 0]
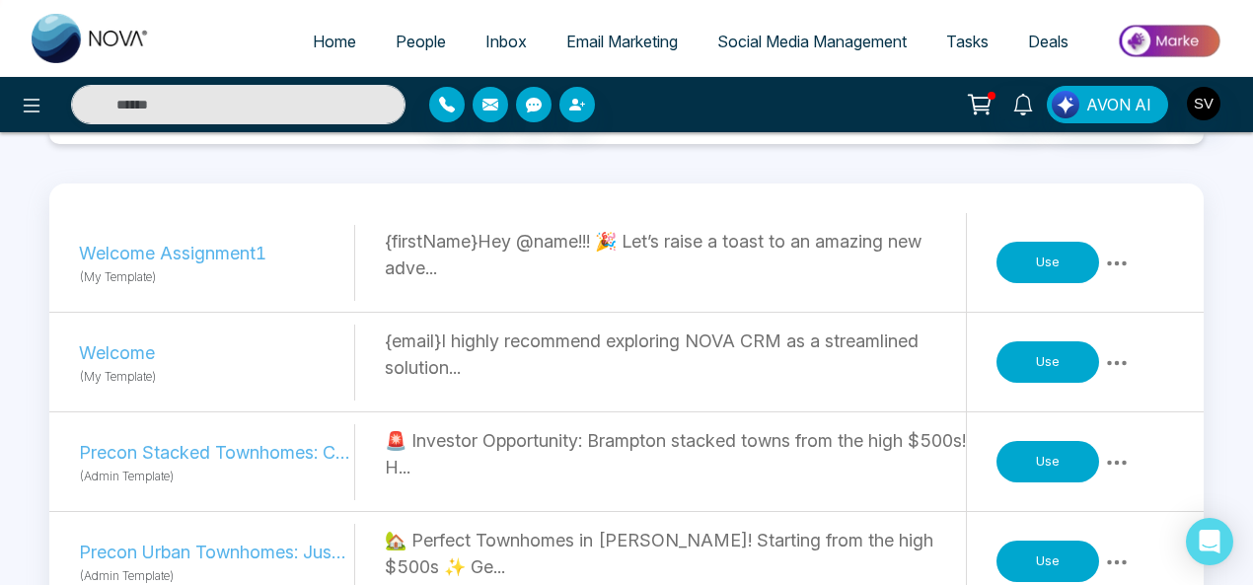
click at [774, 257] on p "{firstName}Hey @name!!! 🎉 Let’s raise a toast to an amazing new adve..." at bounding box center [675, 254] width 581 height 53
click at [1077, 267] on button "Use" at bounding box center [1047, 262] width 103 height 41
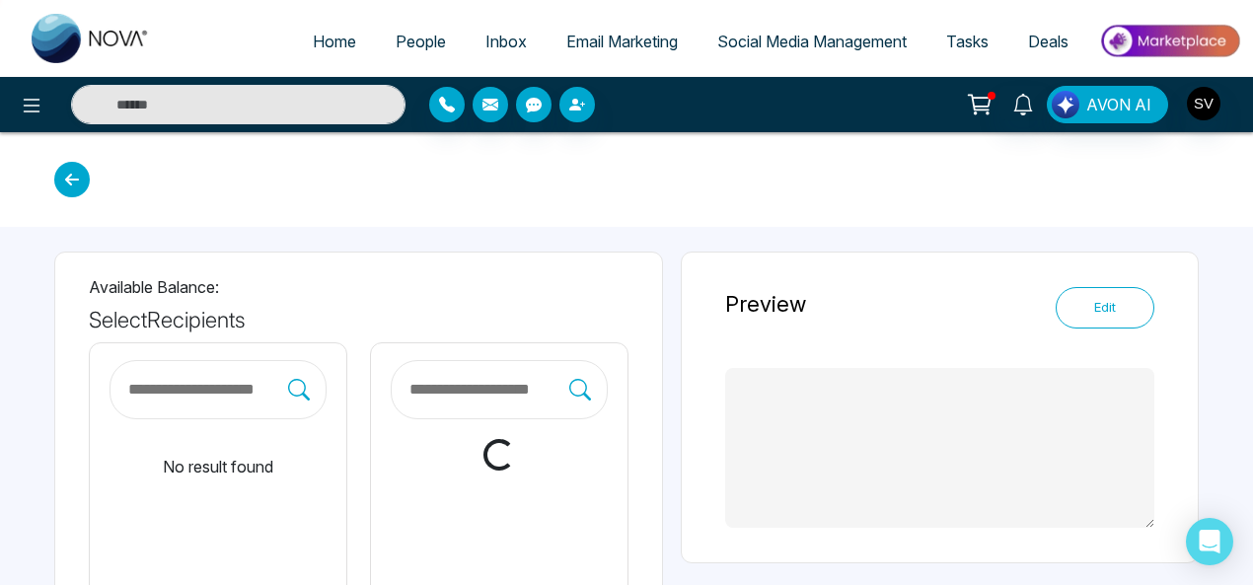
type textarea "**********"
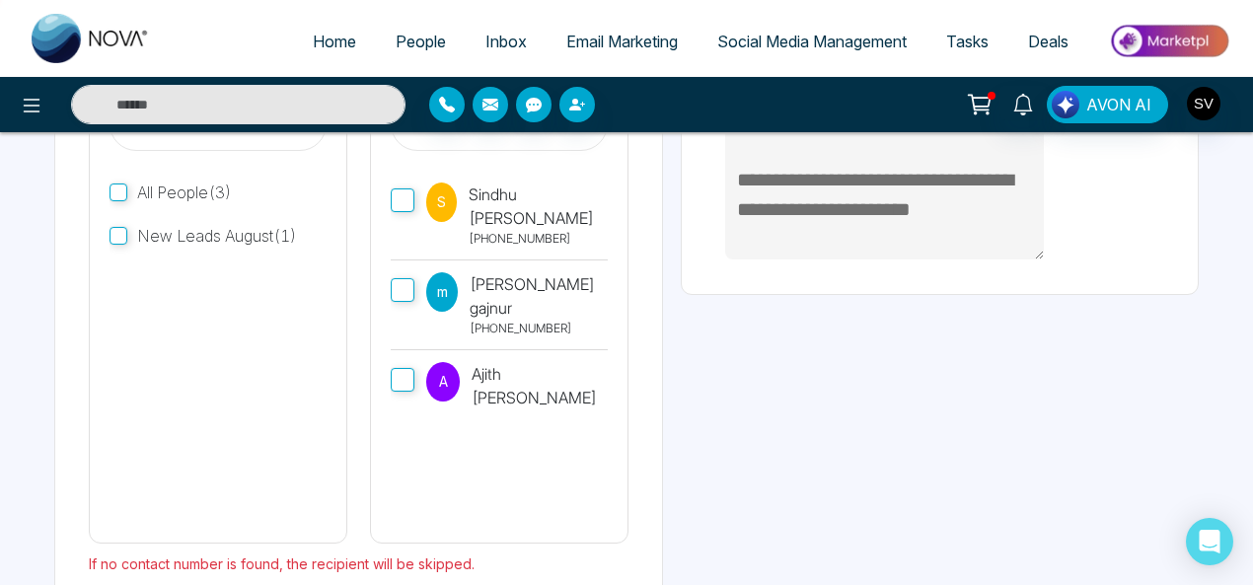
scroll to position [369, 0]
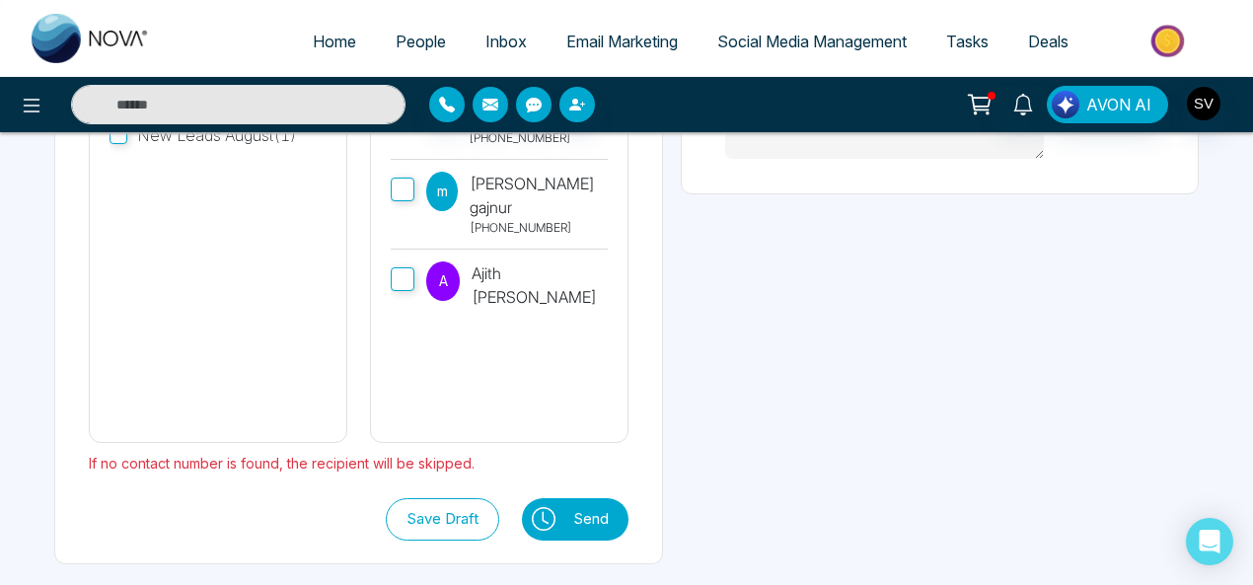
click at [563, 514] on button at bounding box center [542, 519] width 41 height 42
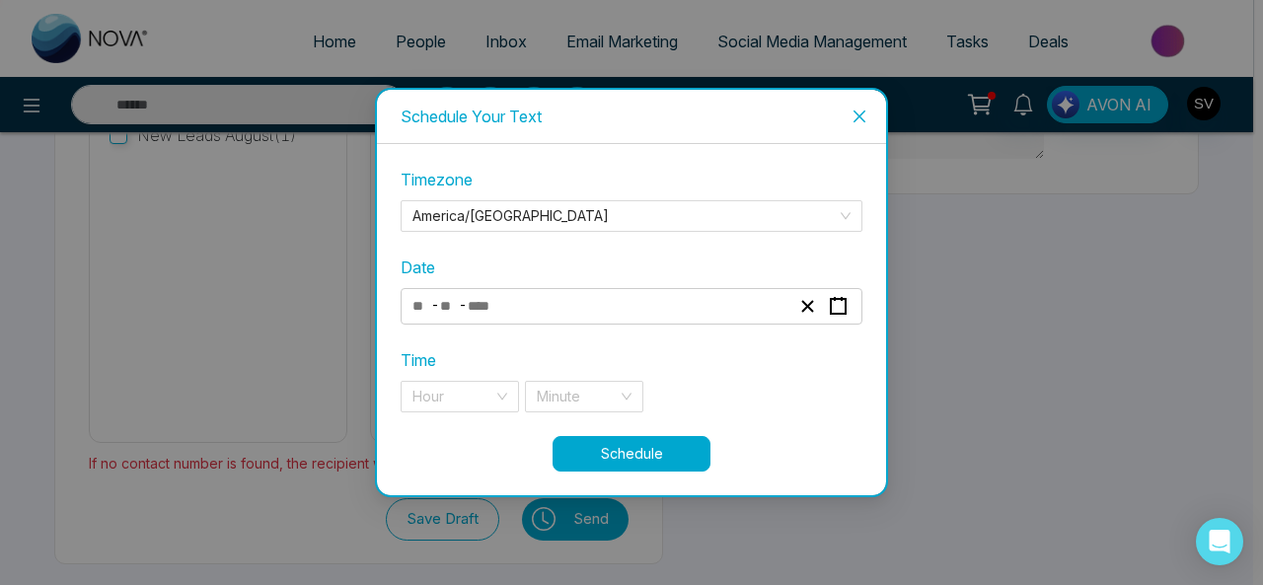
click at [870, 114] on span "Close" at bounding box center [859, 116] width 53 height 53
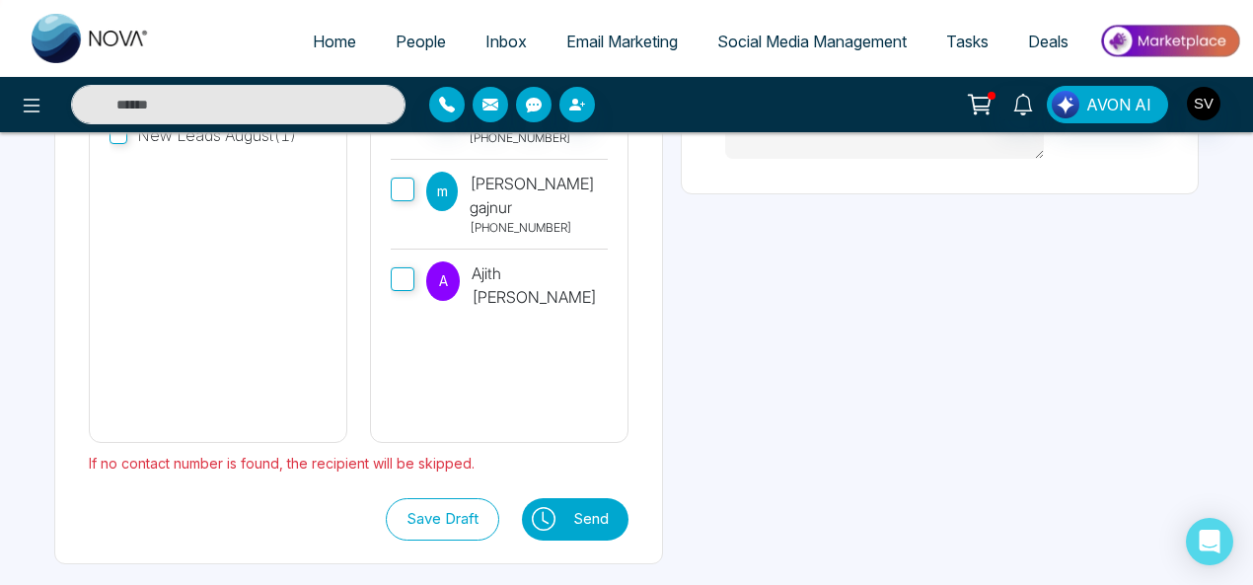
click at [1155, 35] on img at bounding box center [1169, 41] width 143 height 44
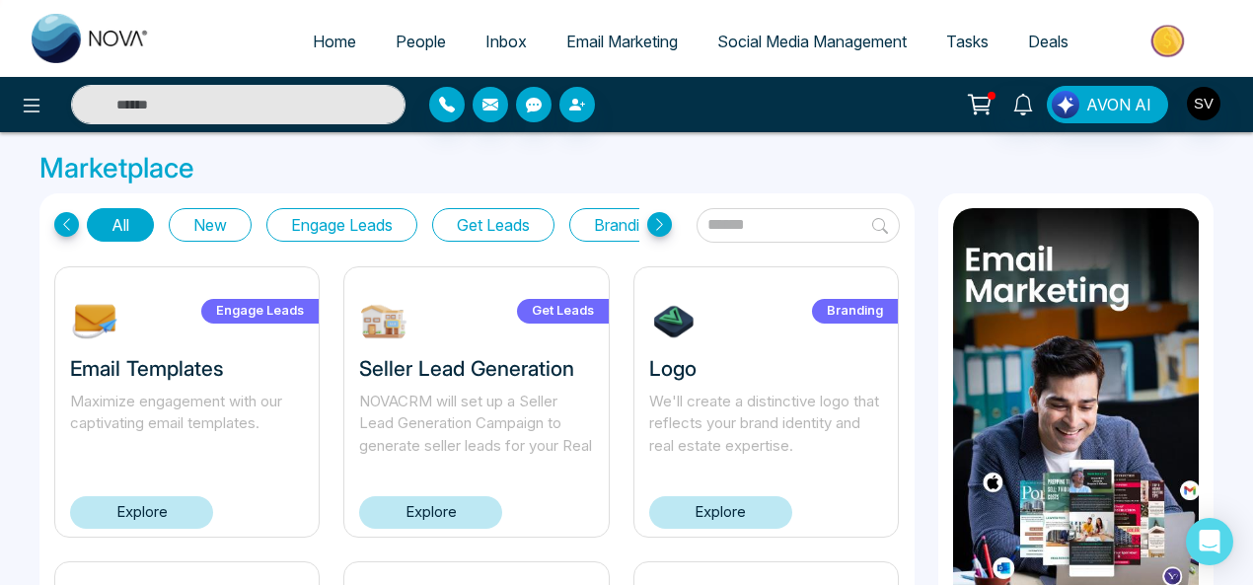
click at [667, 224] on icon at bounding box center [659, 224] width 25 height 25
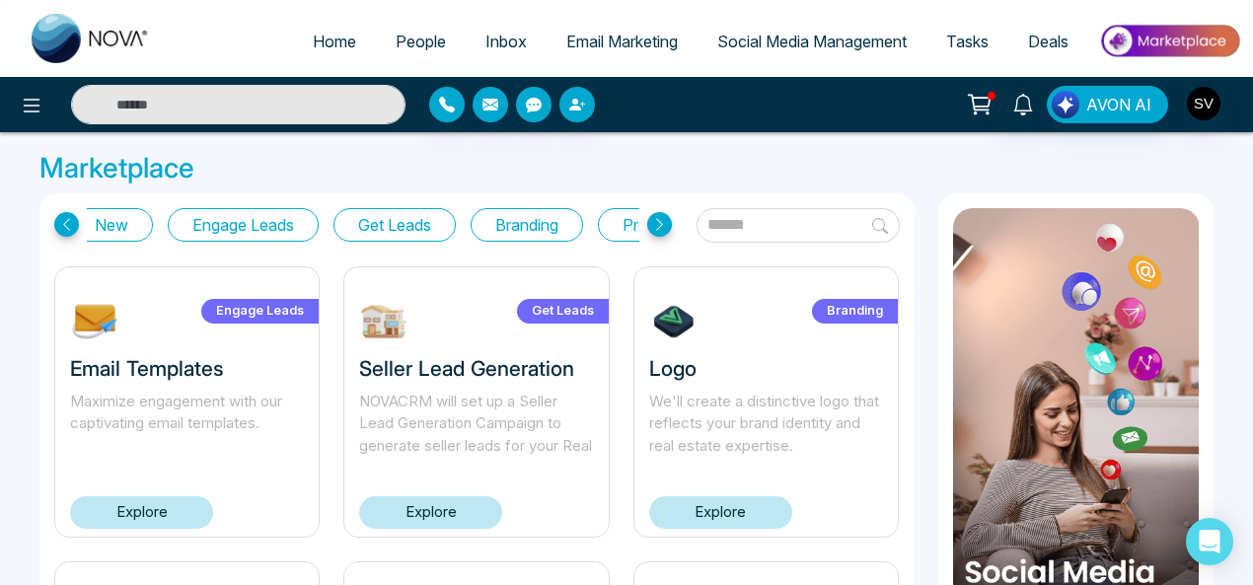
click at [667, 224] on icon at bounding box center [659, 224] width 25 height 25
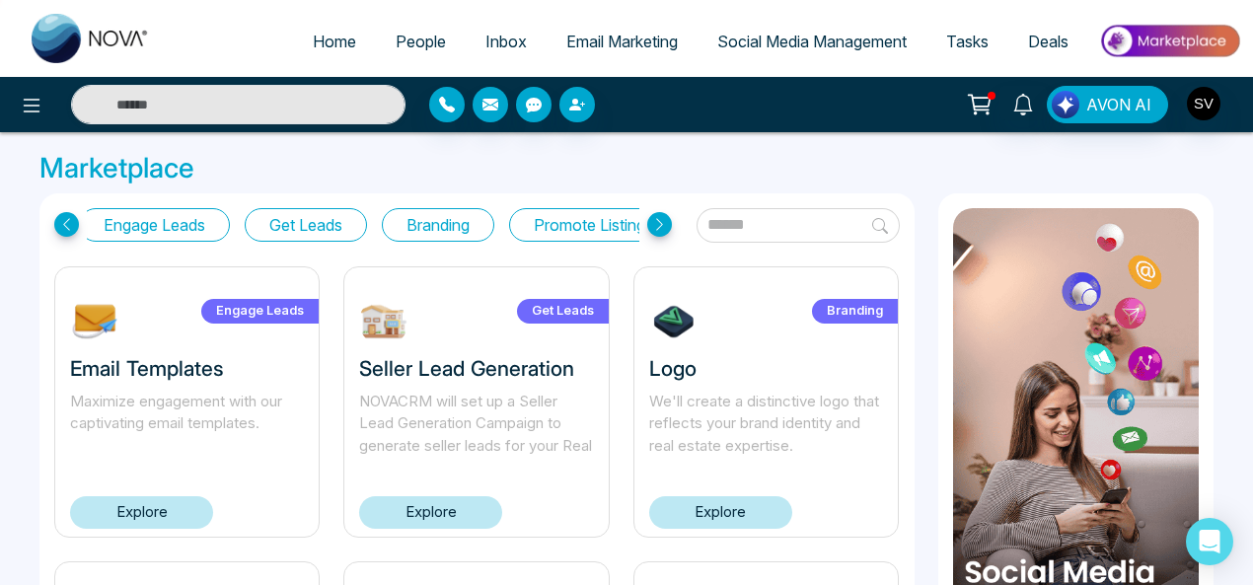
click at [667, 224] on icon at bounding box center [659, 224] width 25 height 25
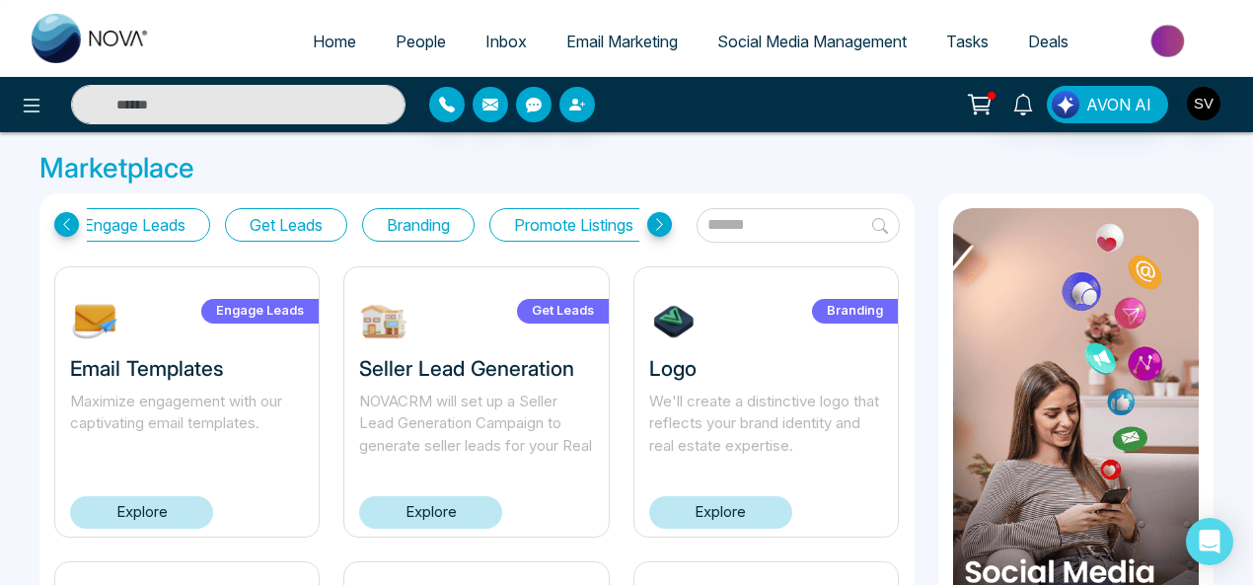
scroll to position [0, 245]
click at [667, 224] on icon at bounding box center [659, 224] width 25 height 25
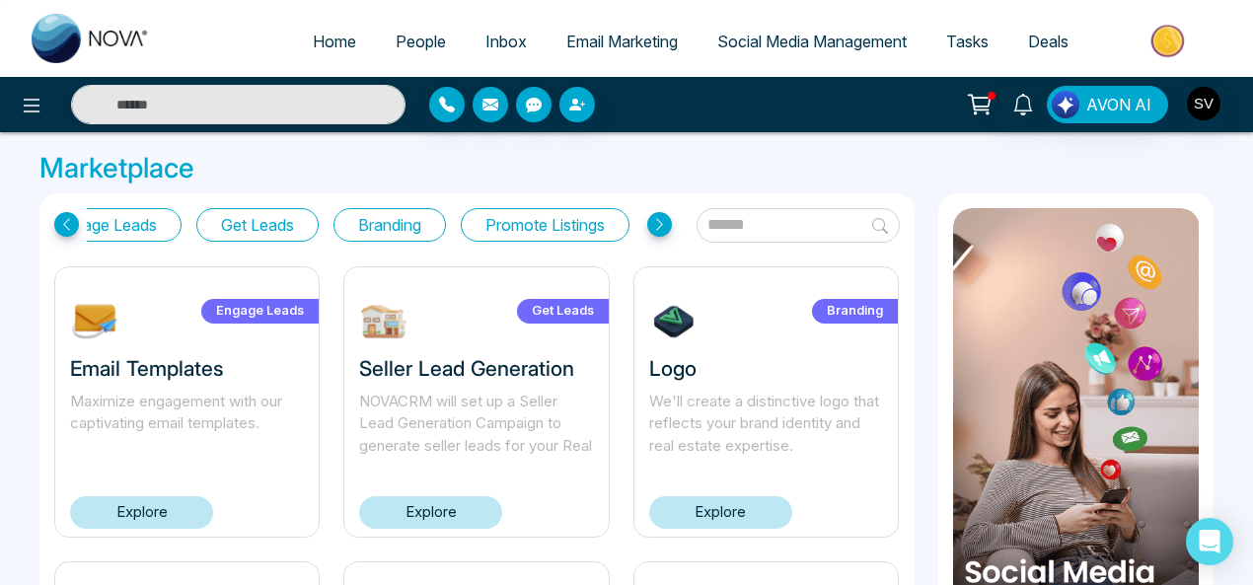
click at [667, 224] on icon at bounding box center [659, 224] width 25 height 25
click at [745, 219] on input "text" at bounding box center [797, 225] width 203 height 35
type input "*****"
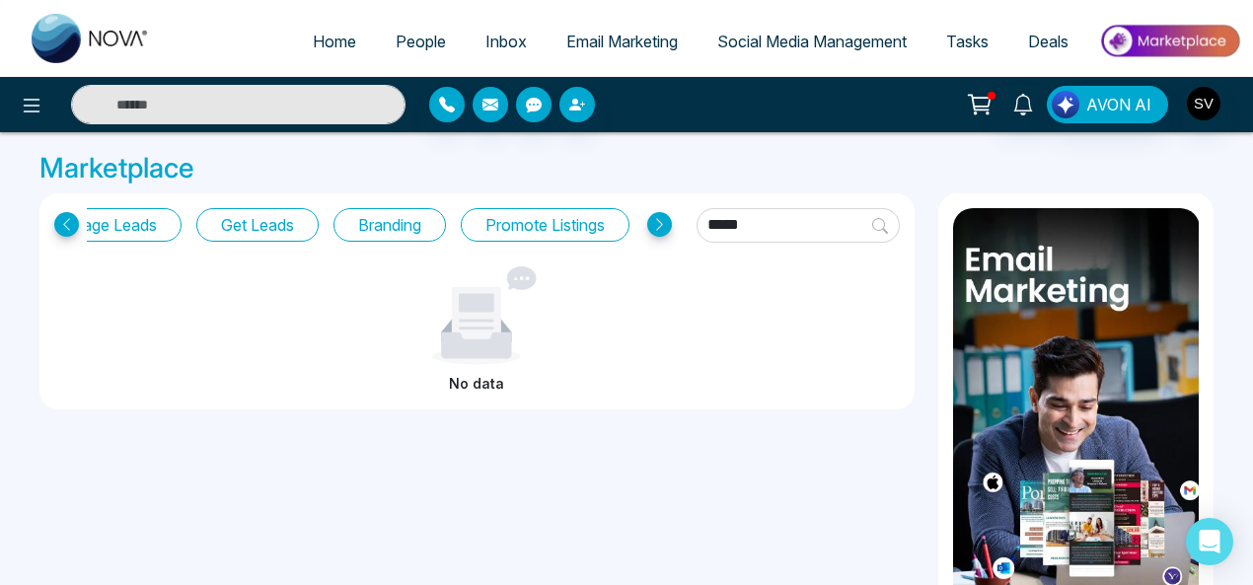
drag, startPoint x: 771, startPoint y: 218, endPoint x: 662, endPoint y: 216, distance: 109.5
click at [662, 216] on div "All New Engage Leads Get Leads Branding Promote Listings *****" at bounding box center [476, 225] width 845 height 35
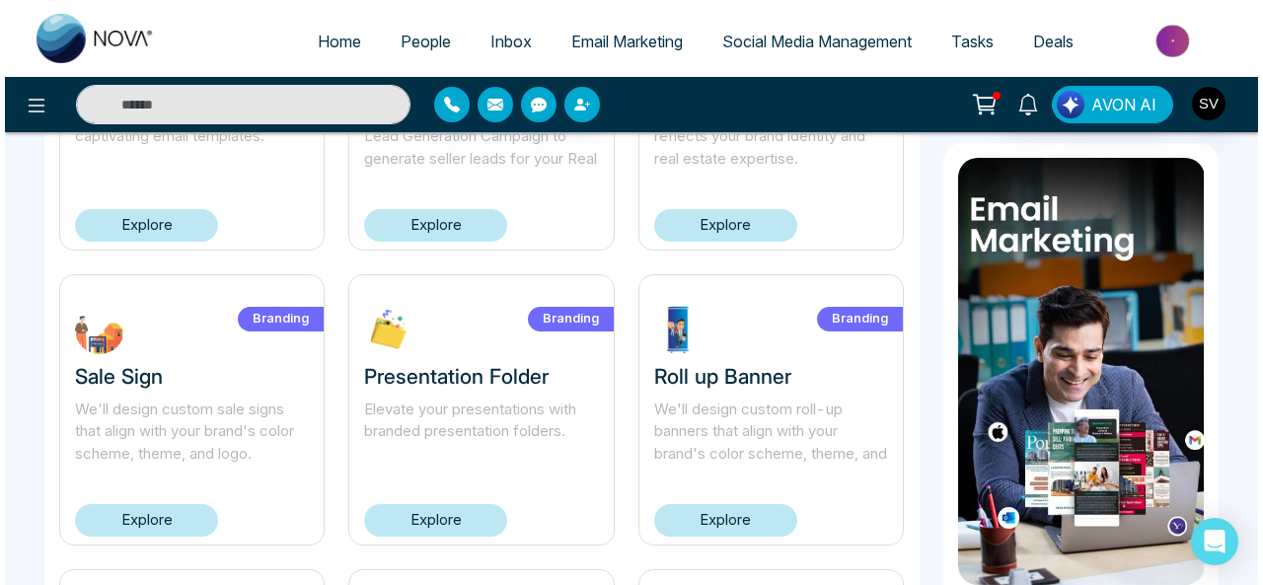
scroll to position [275, 0]
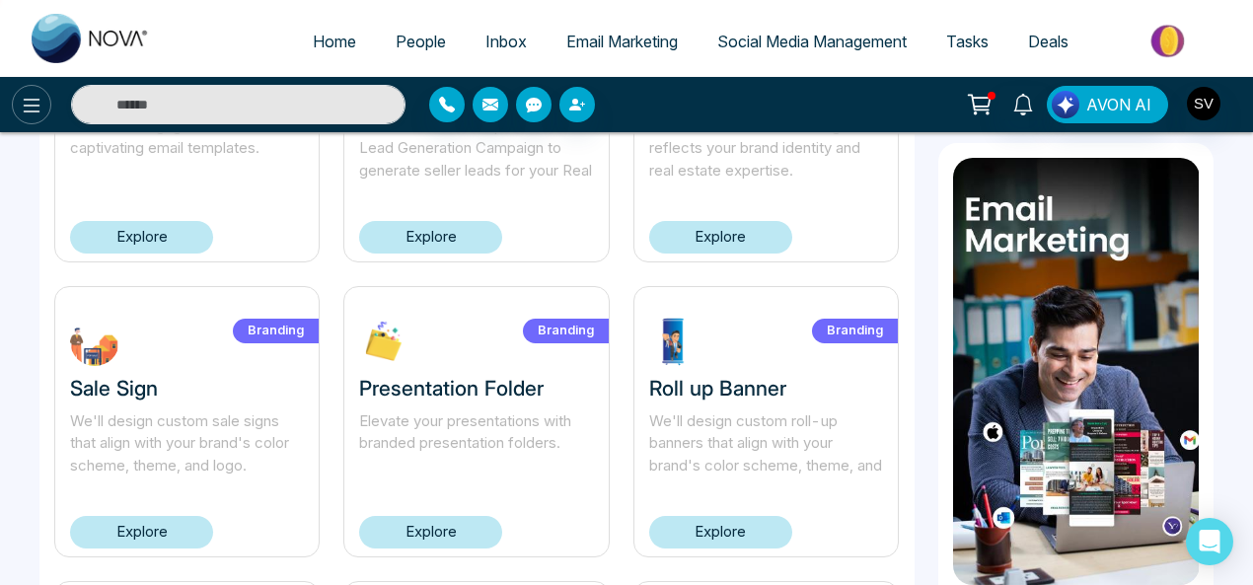
click at [30, 104] on icon at bounding box center [32, 106] width 24 height 24
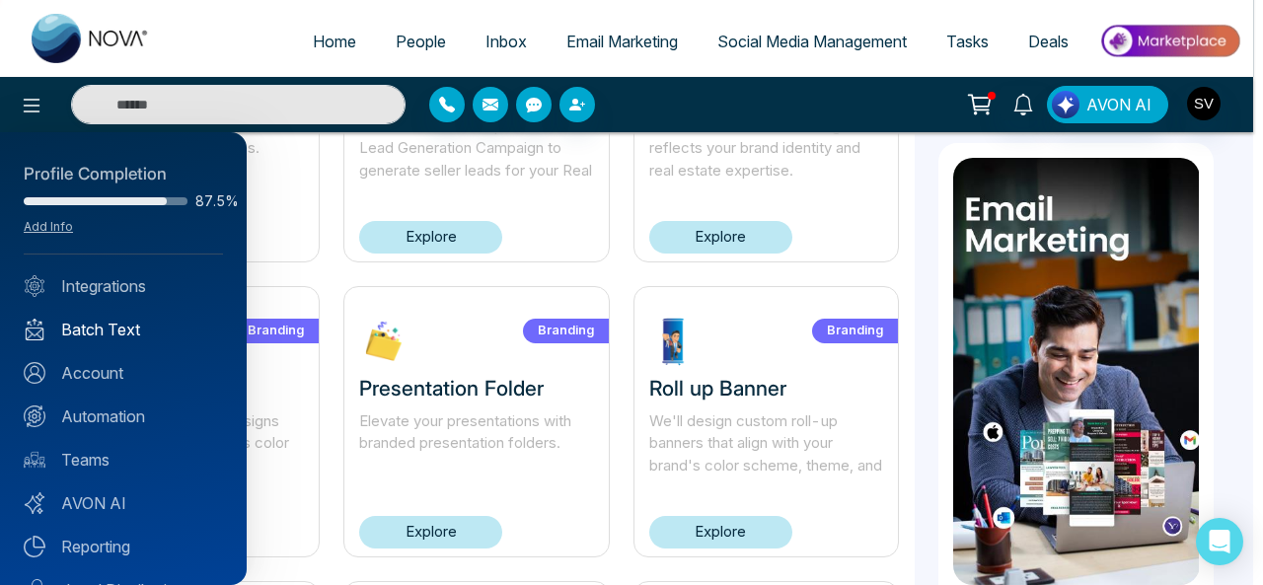
click at [120, 325] on link "Batch Text" at bounding box center [123, 330] width 199 height 24
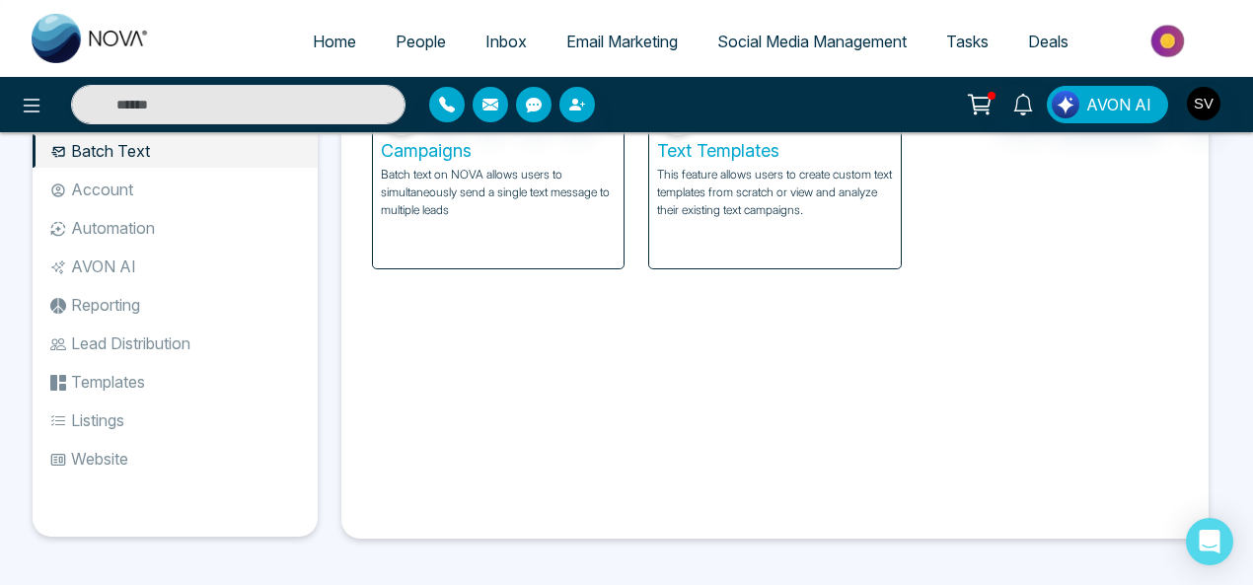
scroll to position [90, 0]
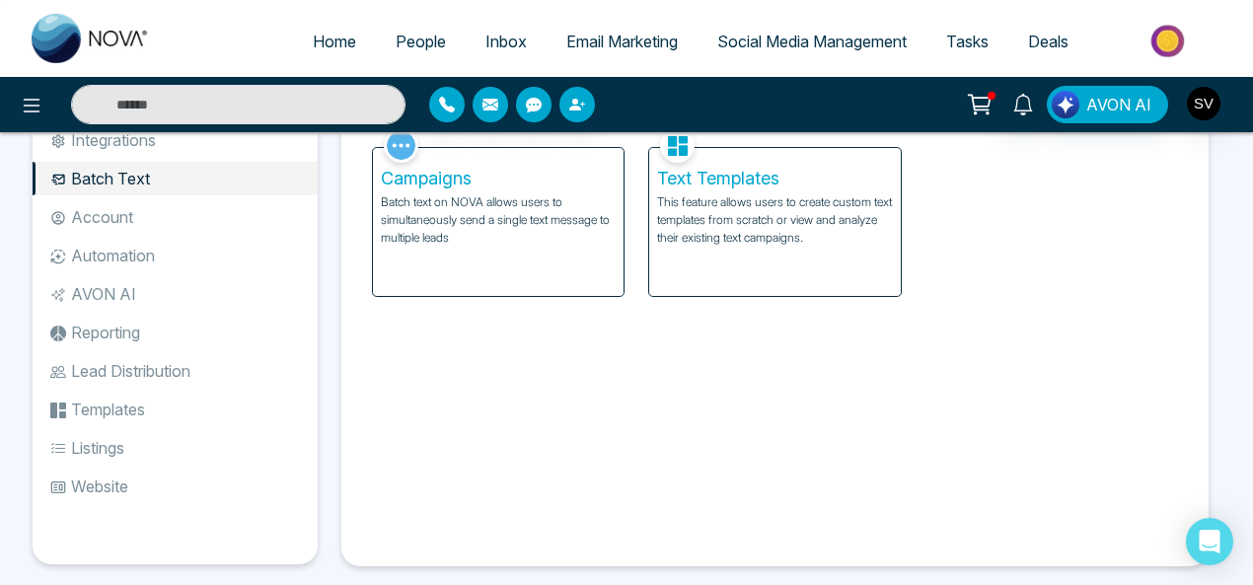
click at [476, 250] on div "Campaigns Batch text on NOVA allows users to simultaneously send a single text …" at bounding box center [498, 222] width 251 height 148
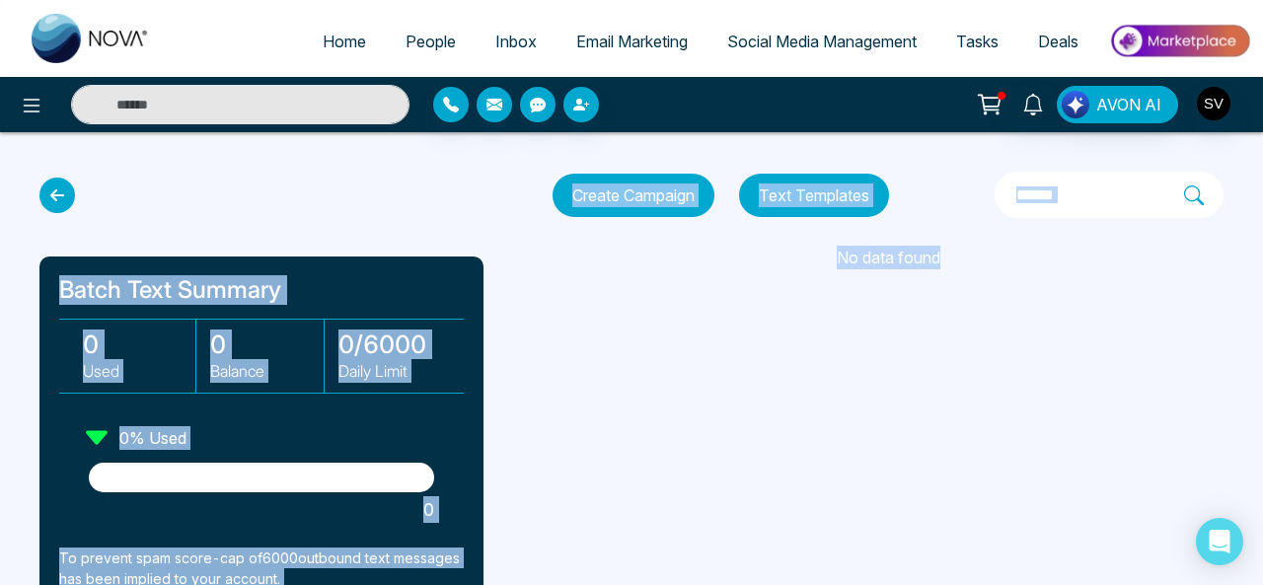
drag, startPoint x: 1262, startPoint y: 133, endPoint x: 1262, endPoint y: 252, distance: 118.4
click at [1262, 252] on div "Home People Inbox Email Marketing Social Media Management Tasks Deals AVON AI B…" at bounding box center [631, 292] width 1263 height 585
click at [1017, 295] on div "Batch Text Summary 0 Used 0 Balance 0 / 6000 Daily Limit 0 % Used 0 To prevent …" at bounding box center [631, 220] width 1263 height 177
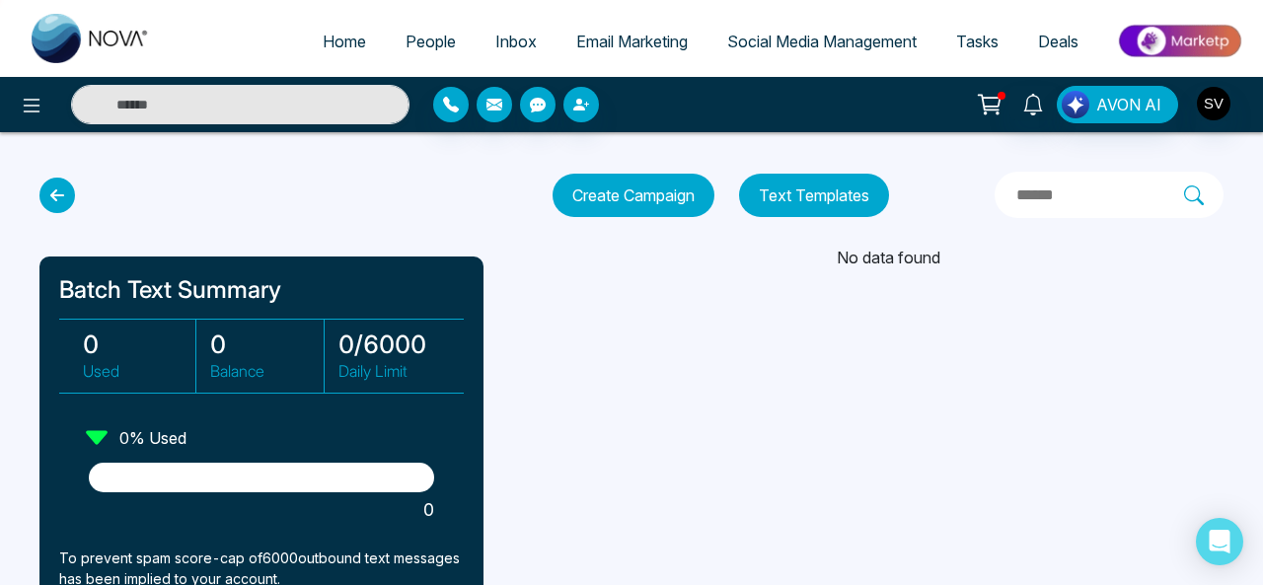
click at [726, 371] on div "Home People Inbox Email Marketing Social Media Management Tasks Deals AVON AI B…" at bounding box center [631, 292] width 1263 height 585
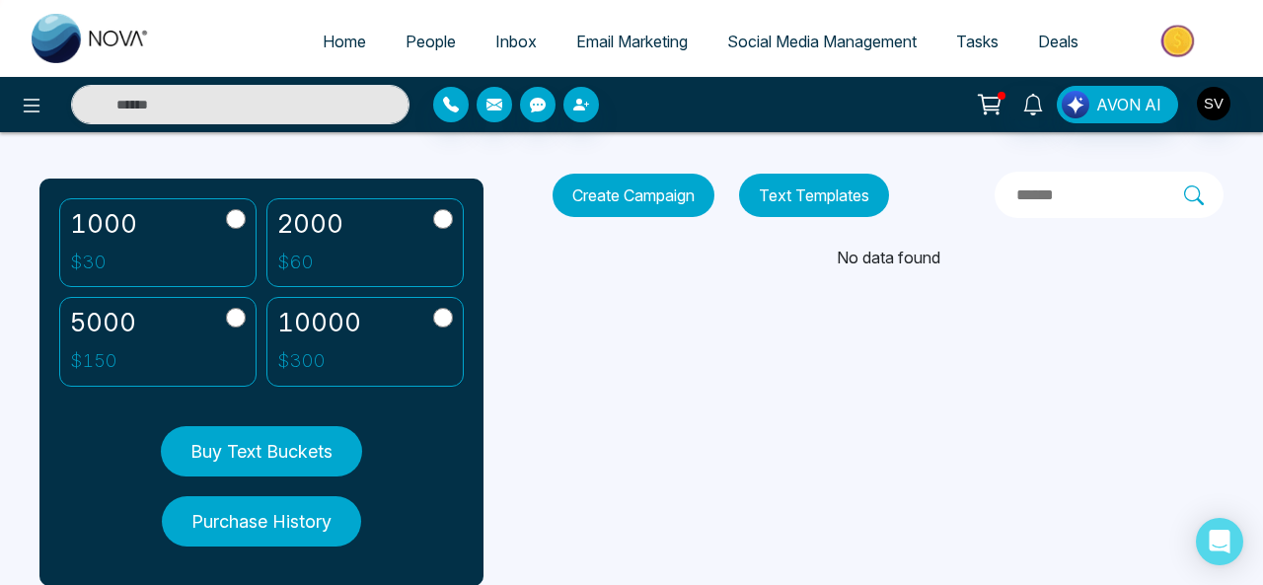
scroll to position [467, 0]
drag, startPoint x: 1261, startPoint y: 289, endPoint x: 1252, endPoint y: 246, distance: 44.3
click at [1252, 246] on div "Batch Text Summary 0 Used 0 Balance 0 / 6000 Daily Limit 0 % Used 0 To prevent …" at bounding box center [631, 220] width 1263 height 177
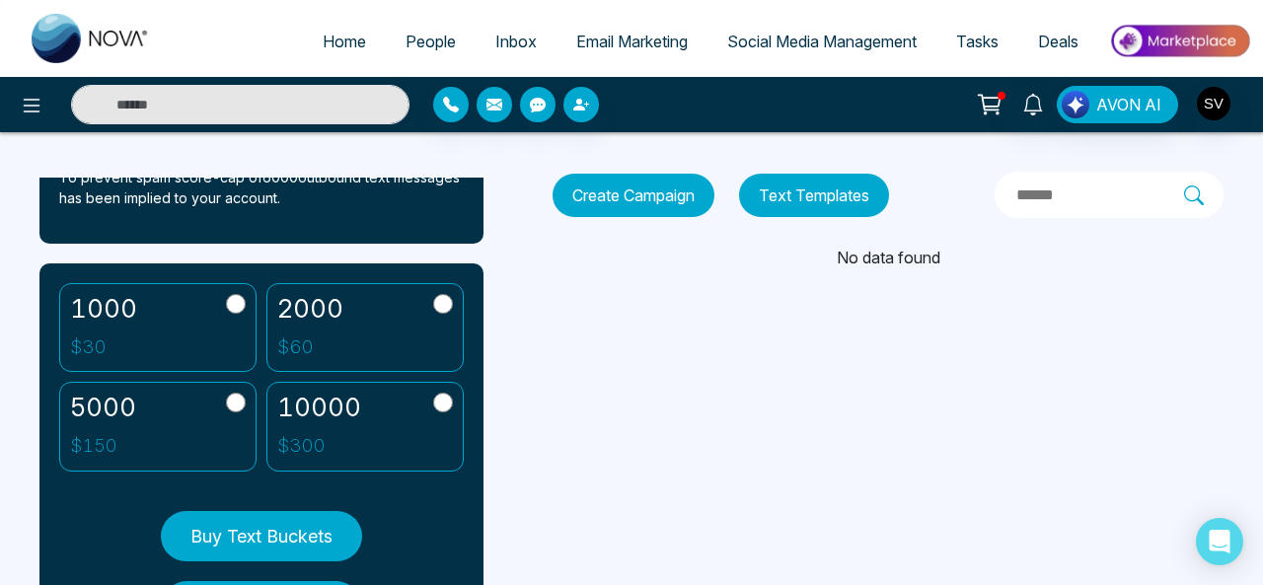
scroll to position [434, 0]
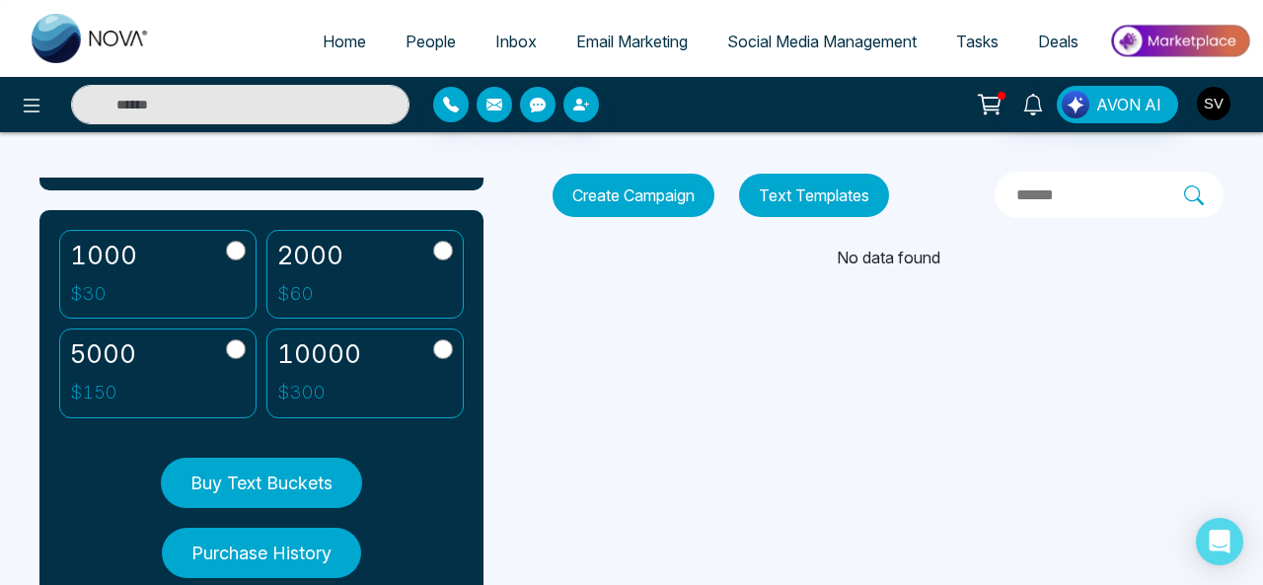
click at [1218, 100] on img "button" at bounding box center [1214, 104] width 34 height 34
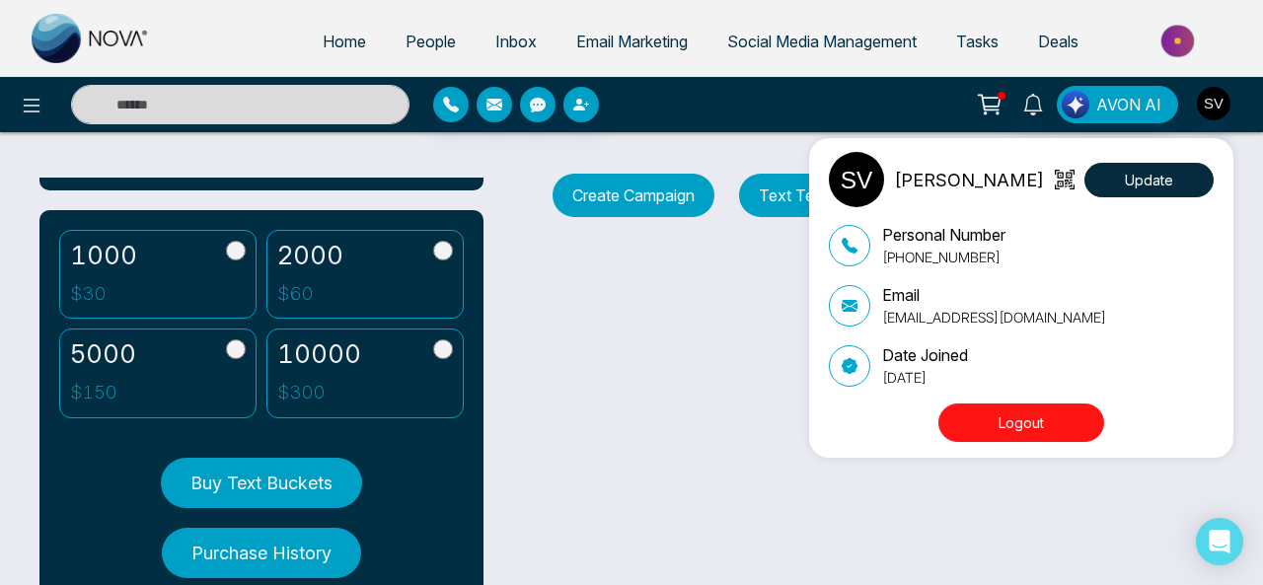
click at [1016, 425] on button "Logout" at bounding box center [1021, 422] width 166 height 38
